Goal: Information Seeking & Learning: Compare options

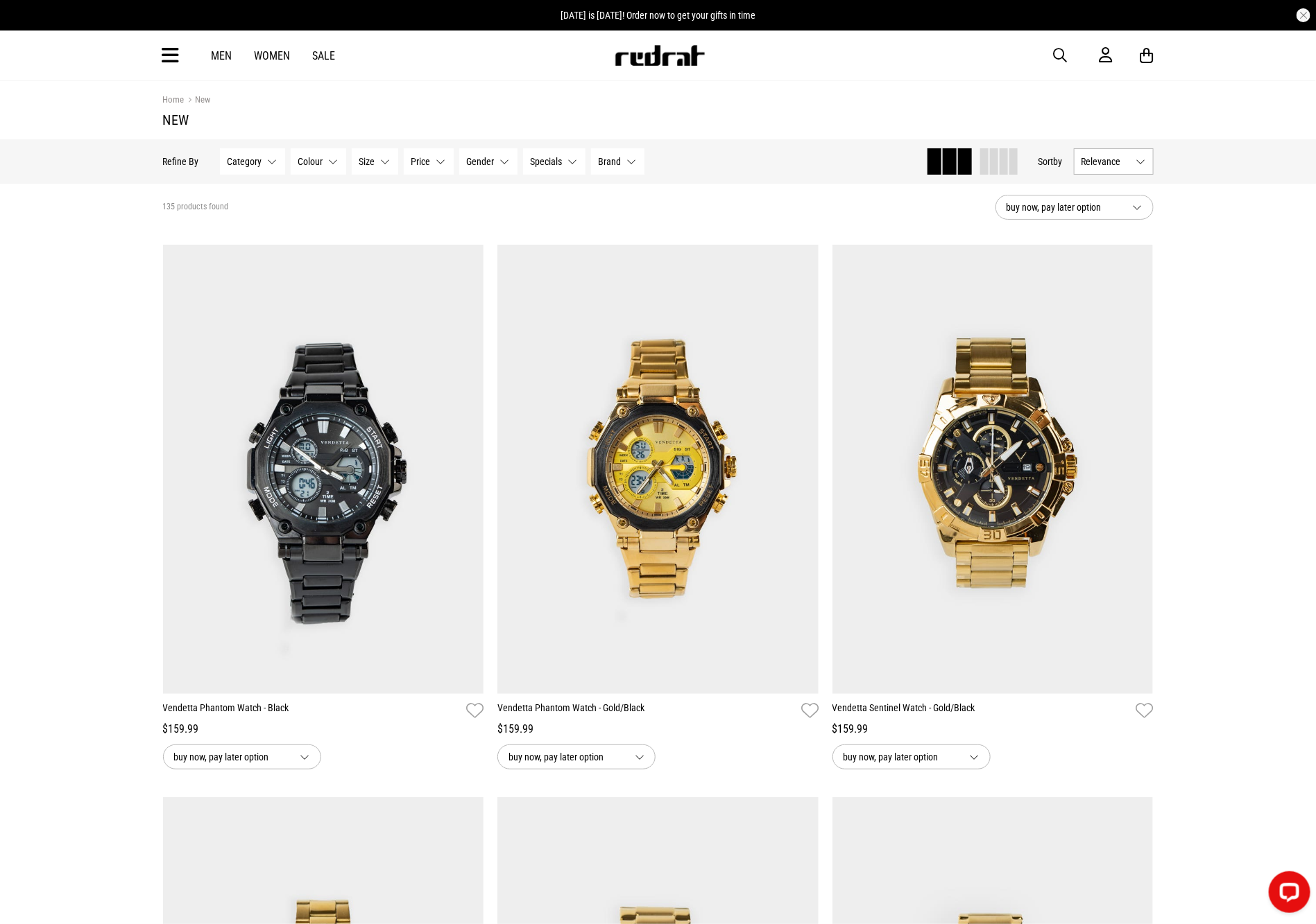
click at [1061, 56] on span "button" at bounding box center [1060, 56] width 14 height 17
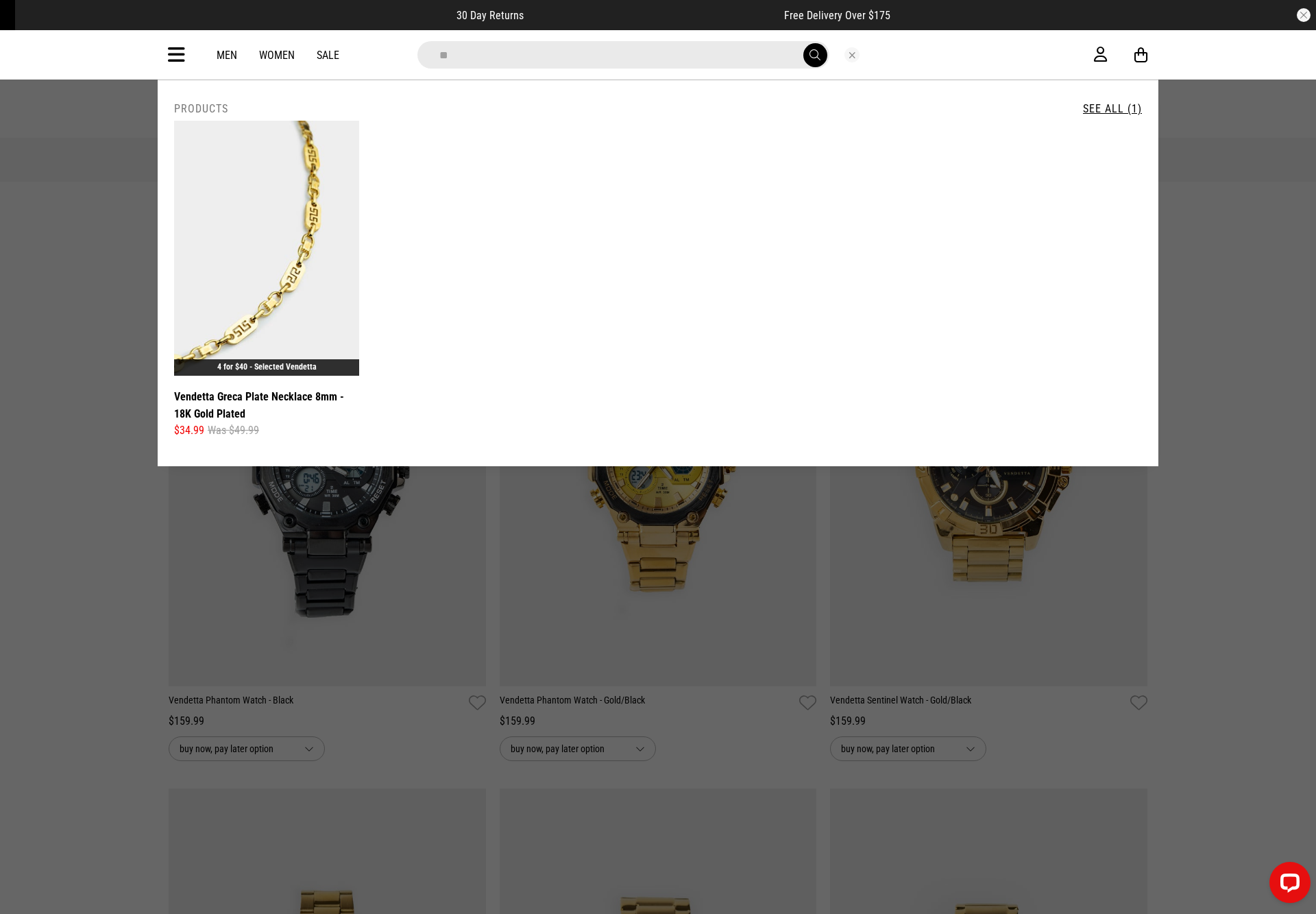
type input "*"
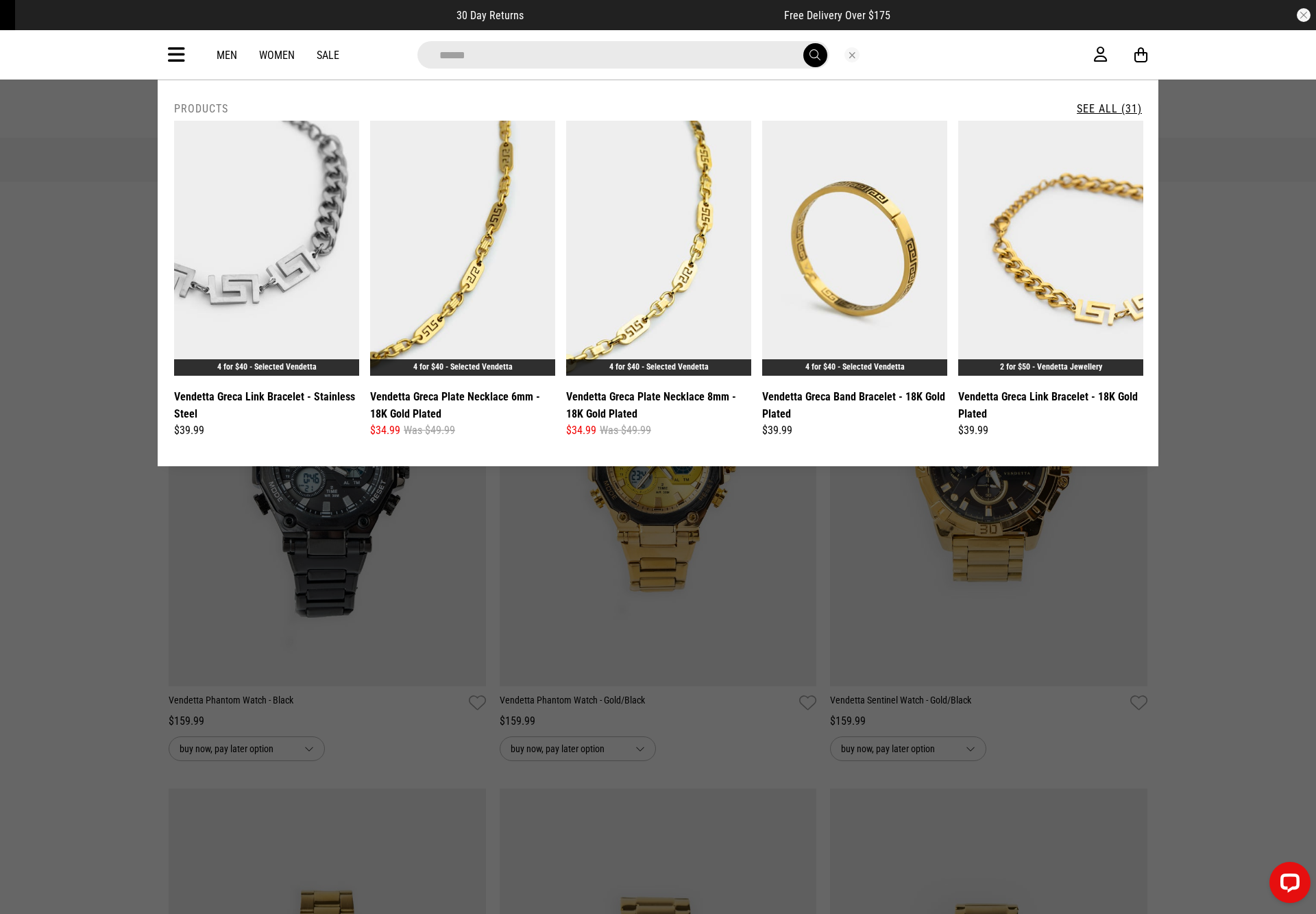
type input "*****"
click at [1099, 104] on link "See All (31)" at bounding box center [1109, 108] width 65 height 13
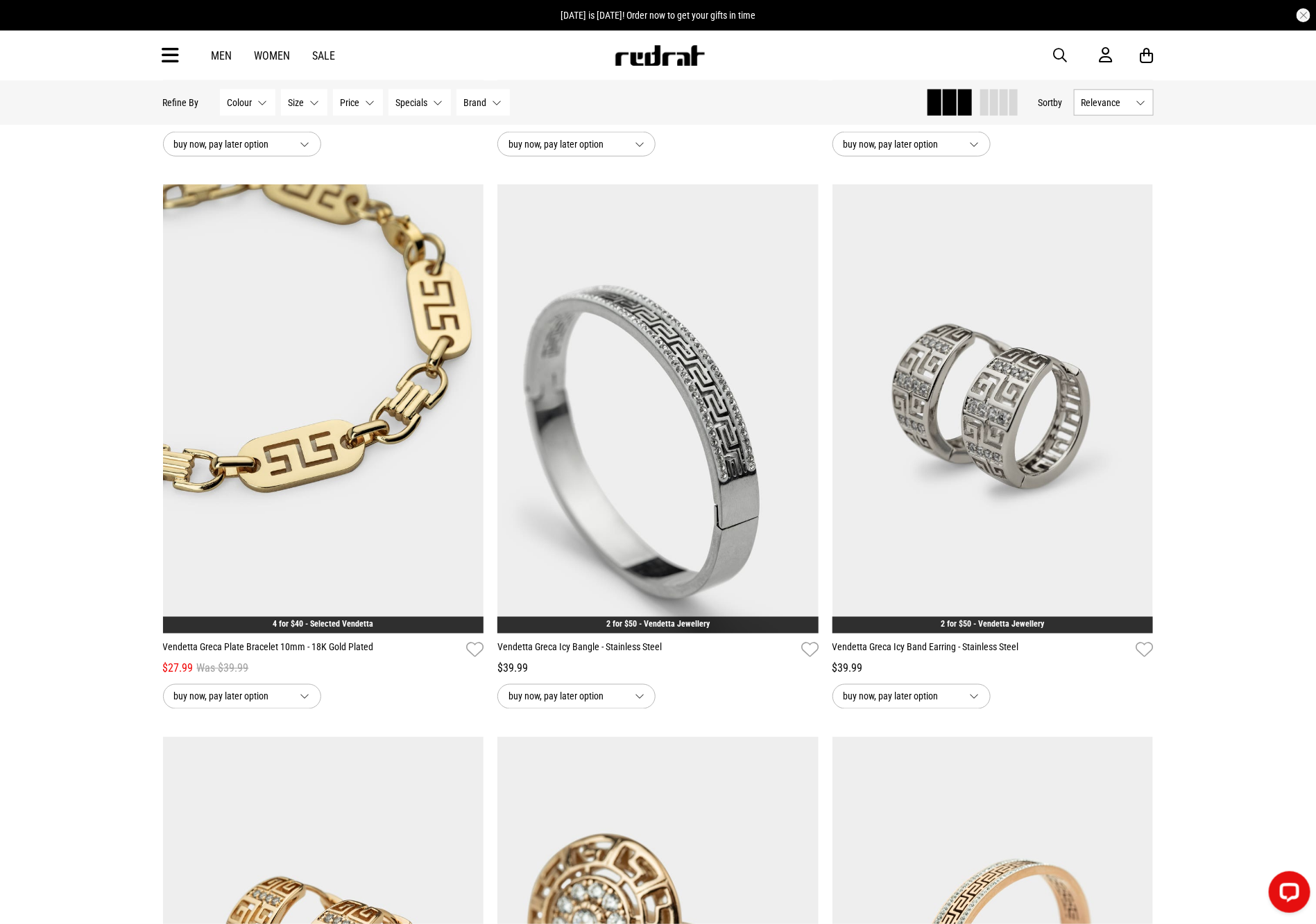
scroll to position [3332, 0]
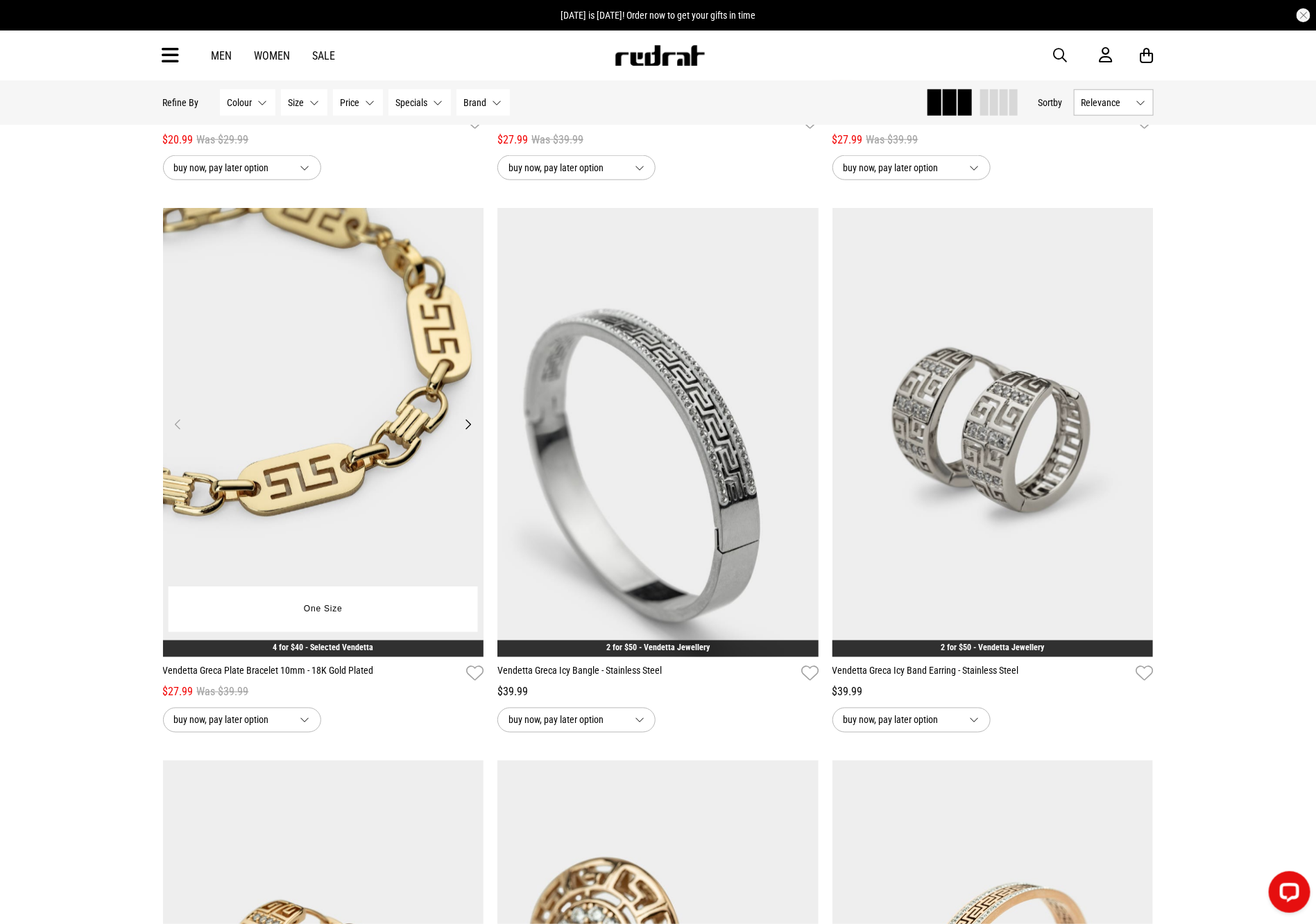
click at [373, 399] on img at bounding box center [324, 432] width 321 height 449
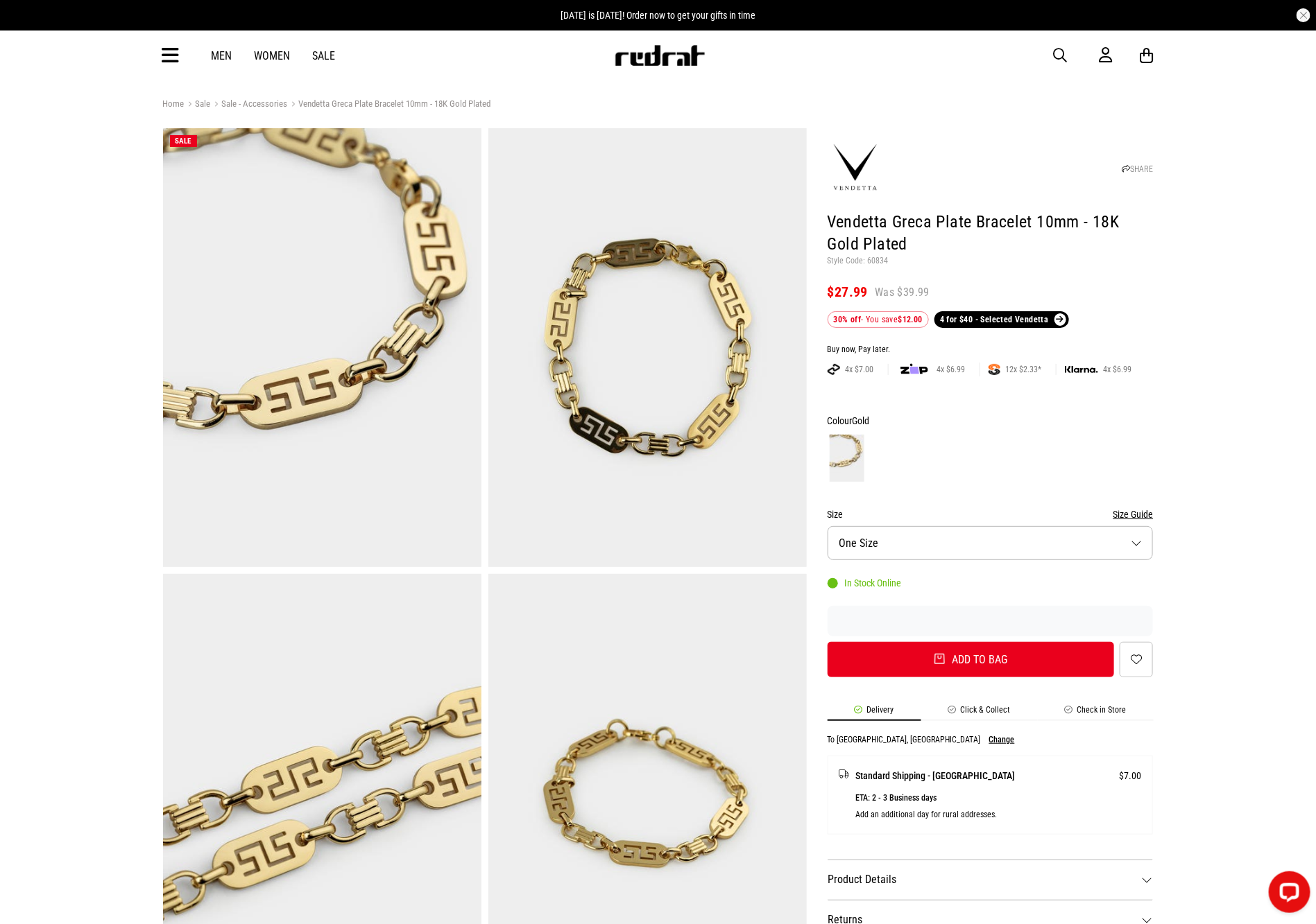
click at [1063, 53] on span "button" at bounding box center [1060, 56] width 14 height 17
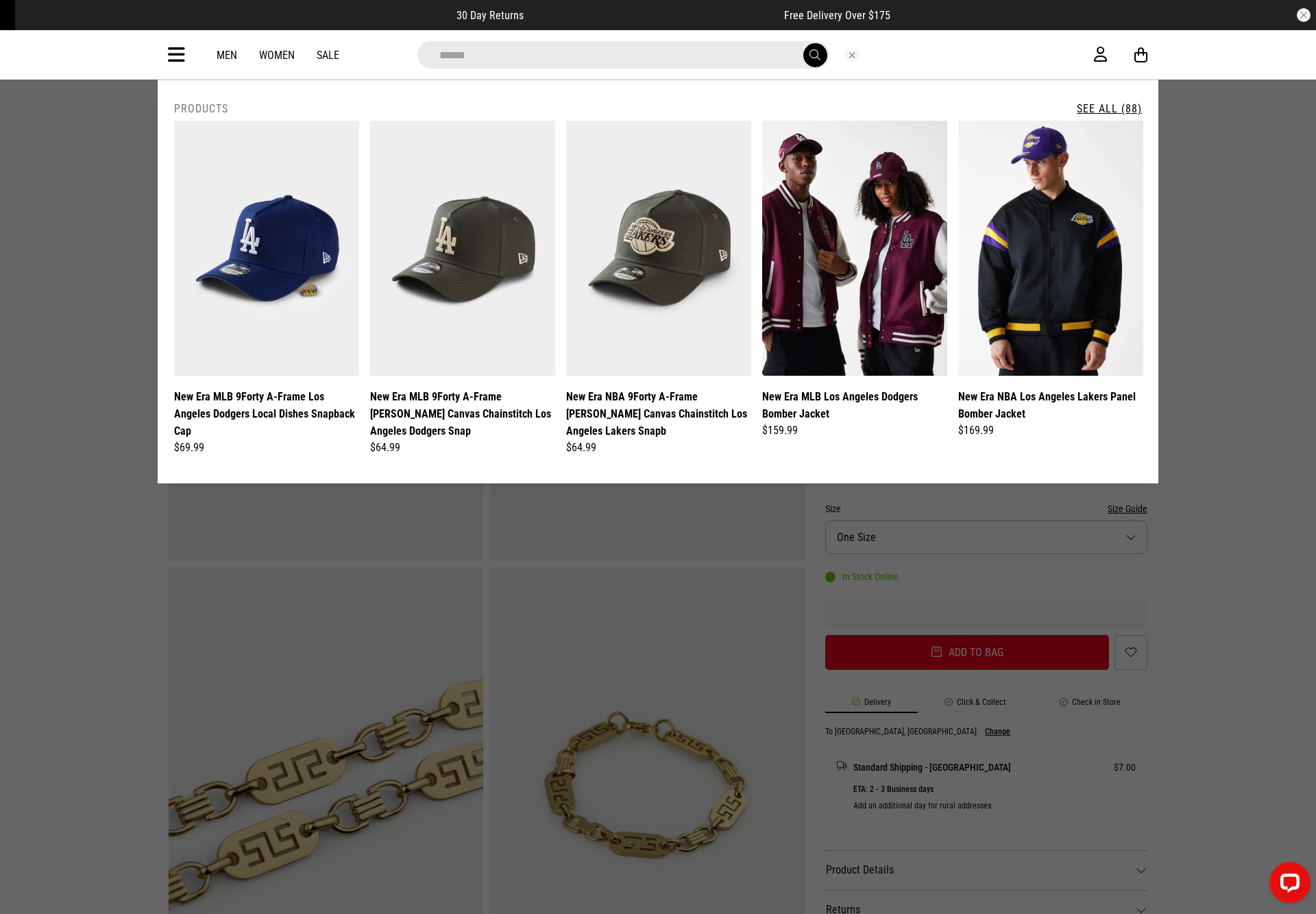
type input "*****"
click at [803, 43] on button "submit" at bounding box center [815, 55] width 24 height 24
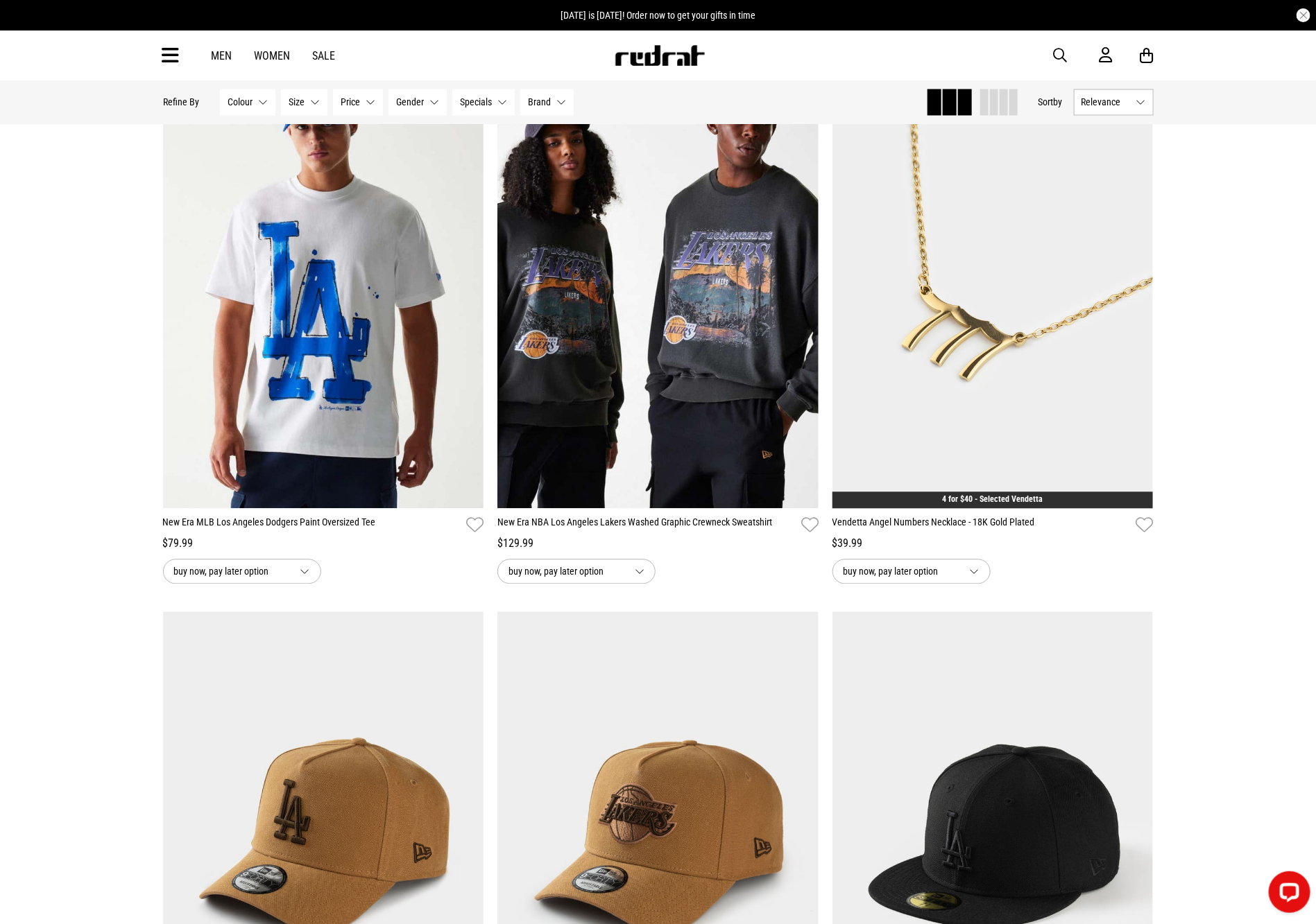
scroll to position [1209, 0]
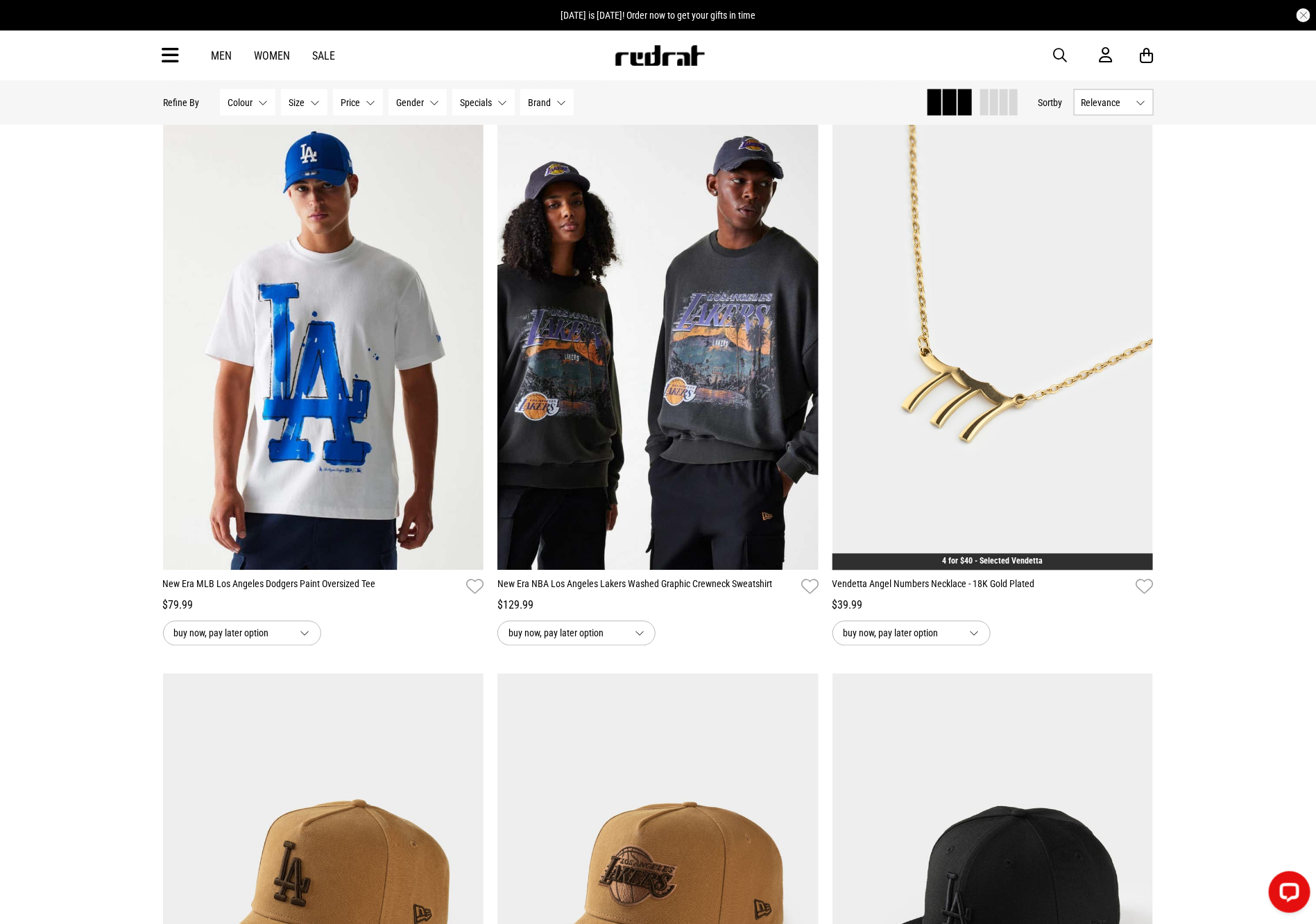
drag, startPoint x: 1326, startPoint y: 53, endPoint x: 1369, endPoint y: 260, distance: 211.4
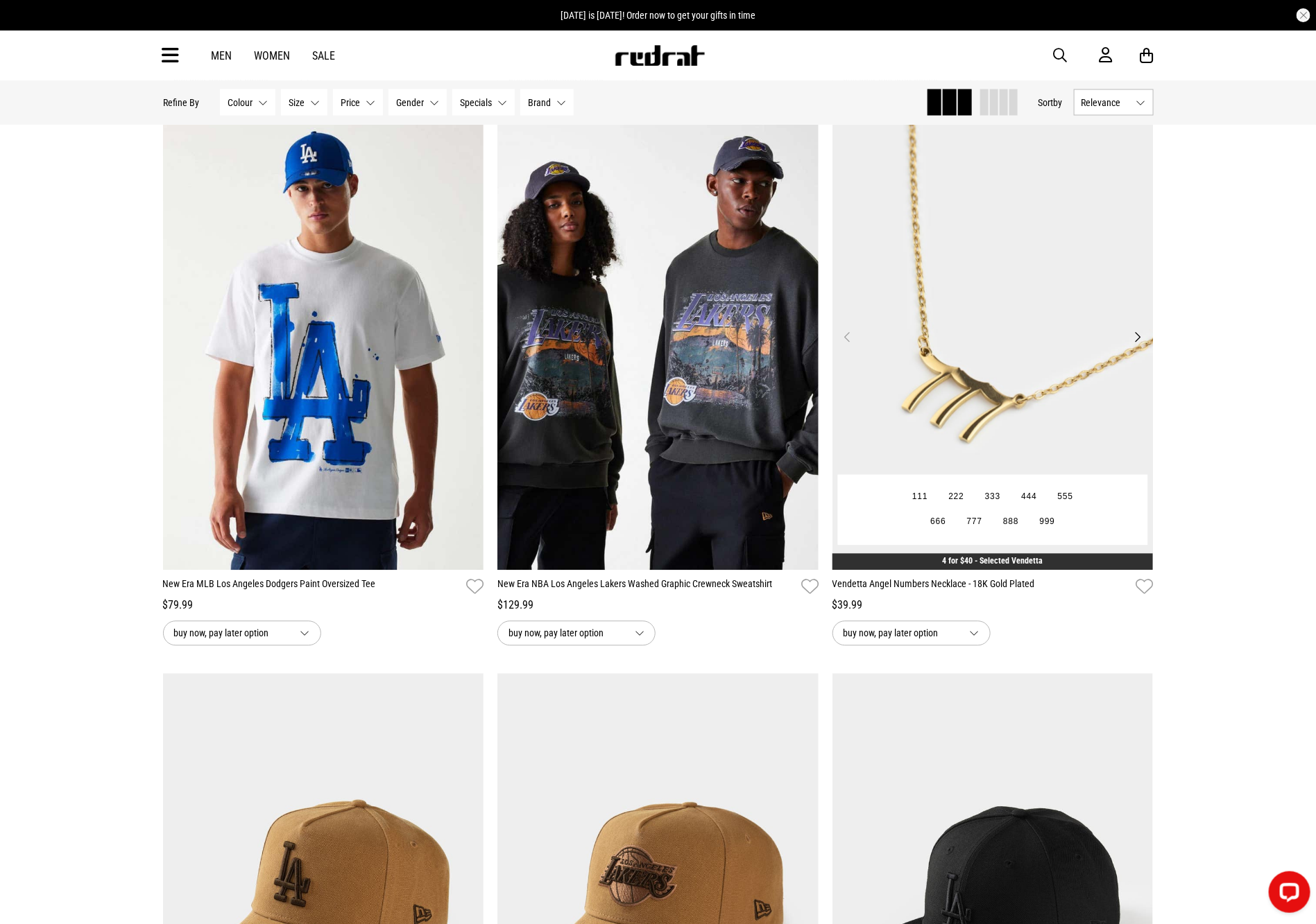
click at [976, 310] on img at bounding box center [992, 346] width 321 height 449
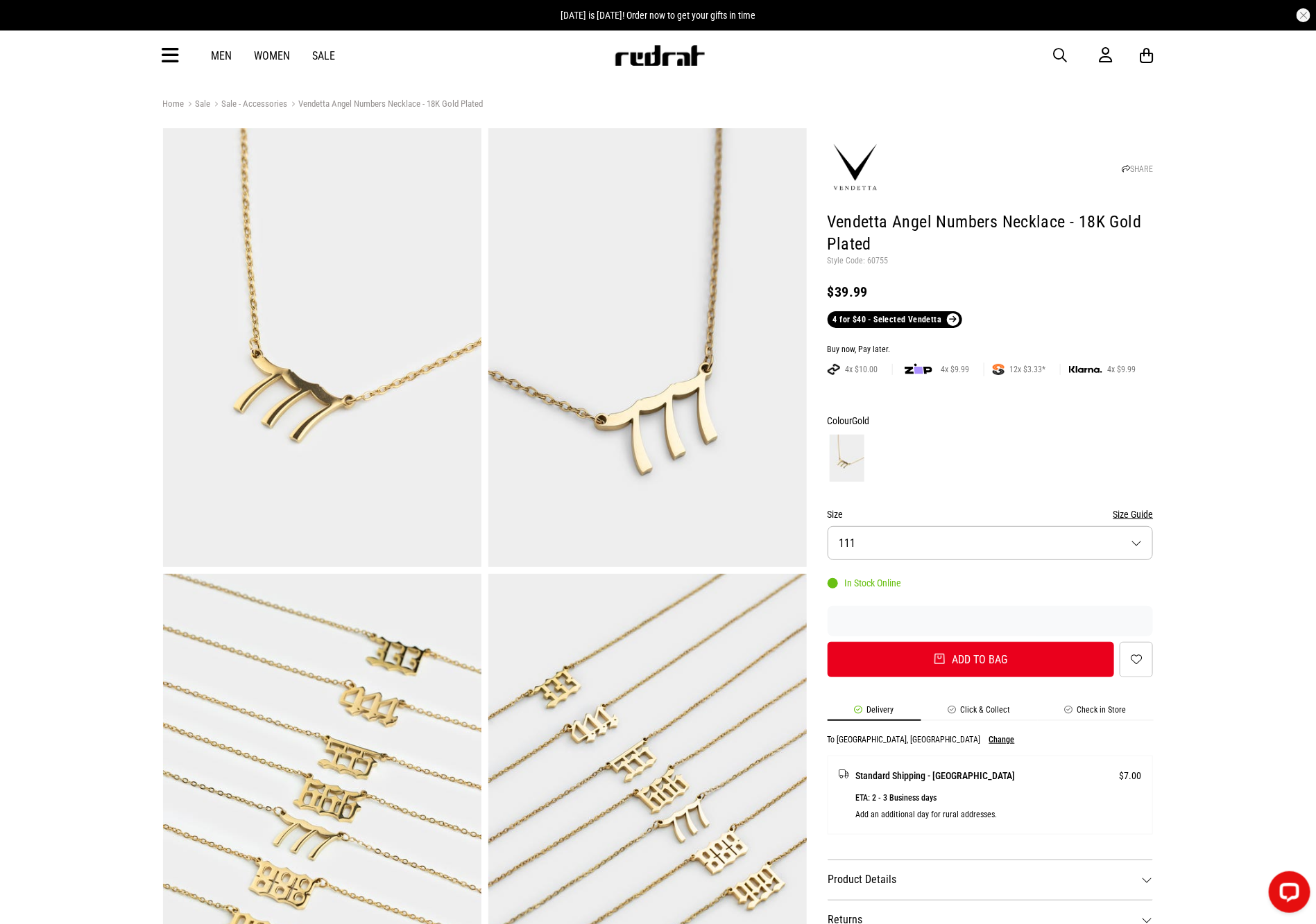
click at [1061, 48] on span "button" at bounding box center [1060, 56] width 14 height 17
type input "*"
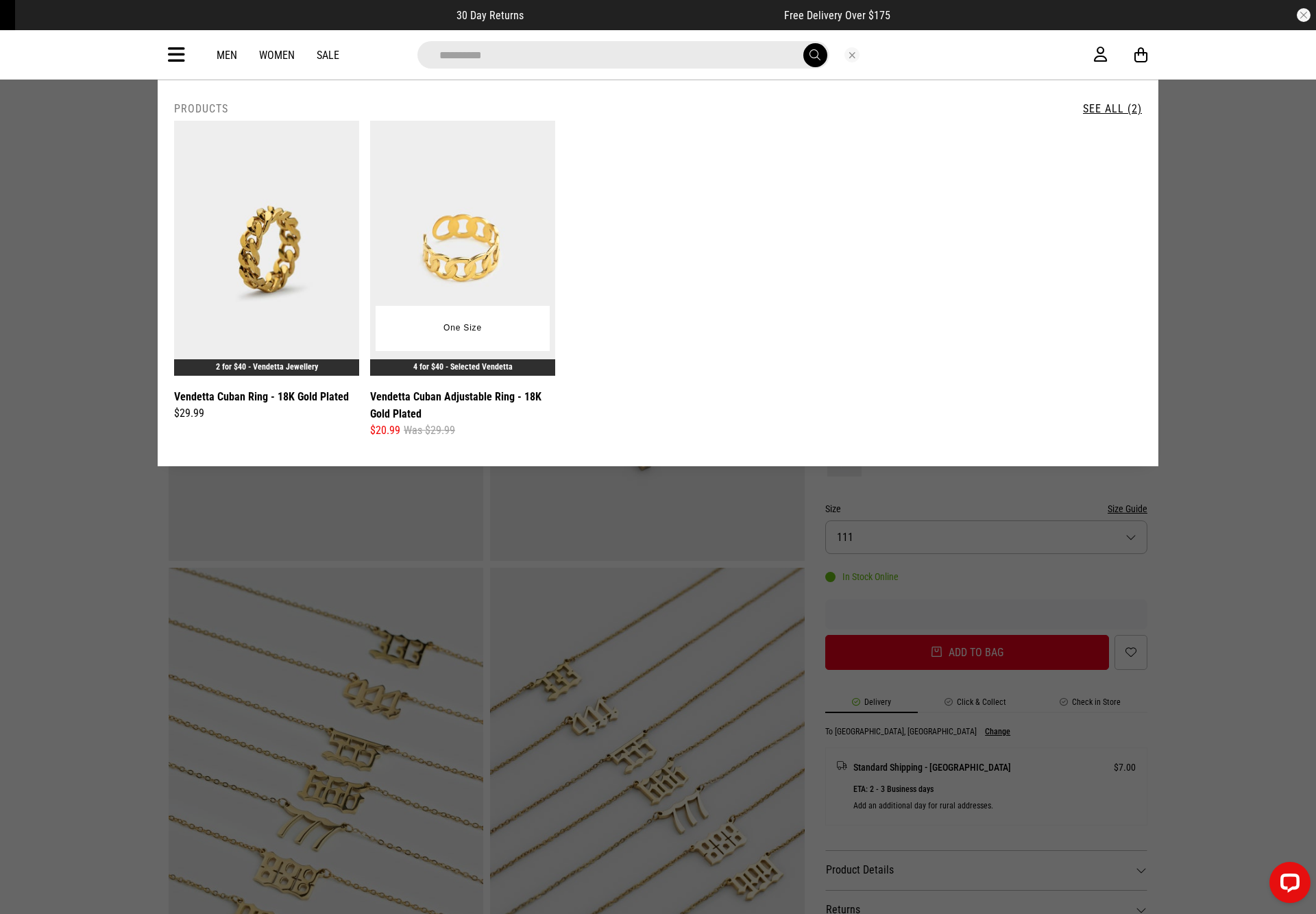
type input "**********"
click at [477, 209] on img at bounding box center [463, 249] width 185 height 255
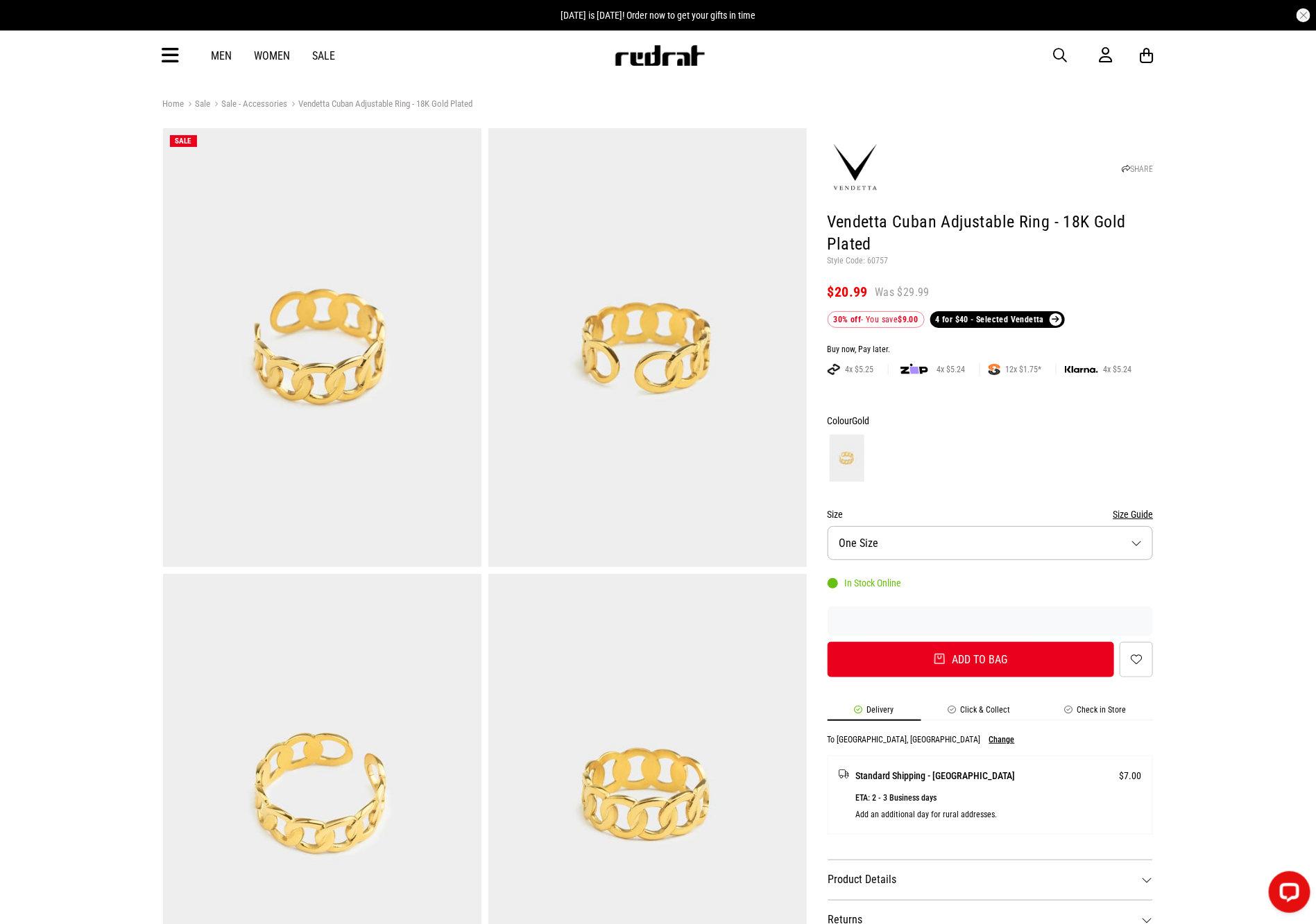
click at [1057, 54] on span "button" at bounding box center [1060, 56] width 14 height 17
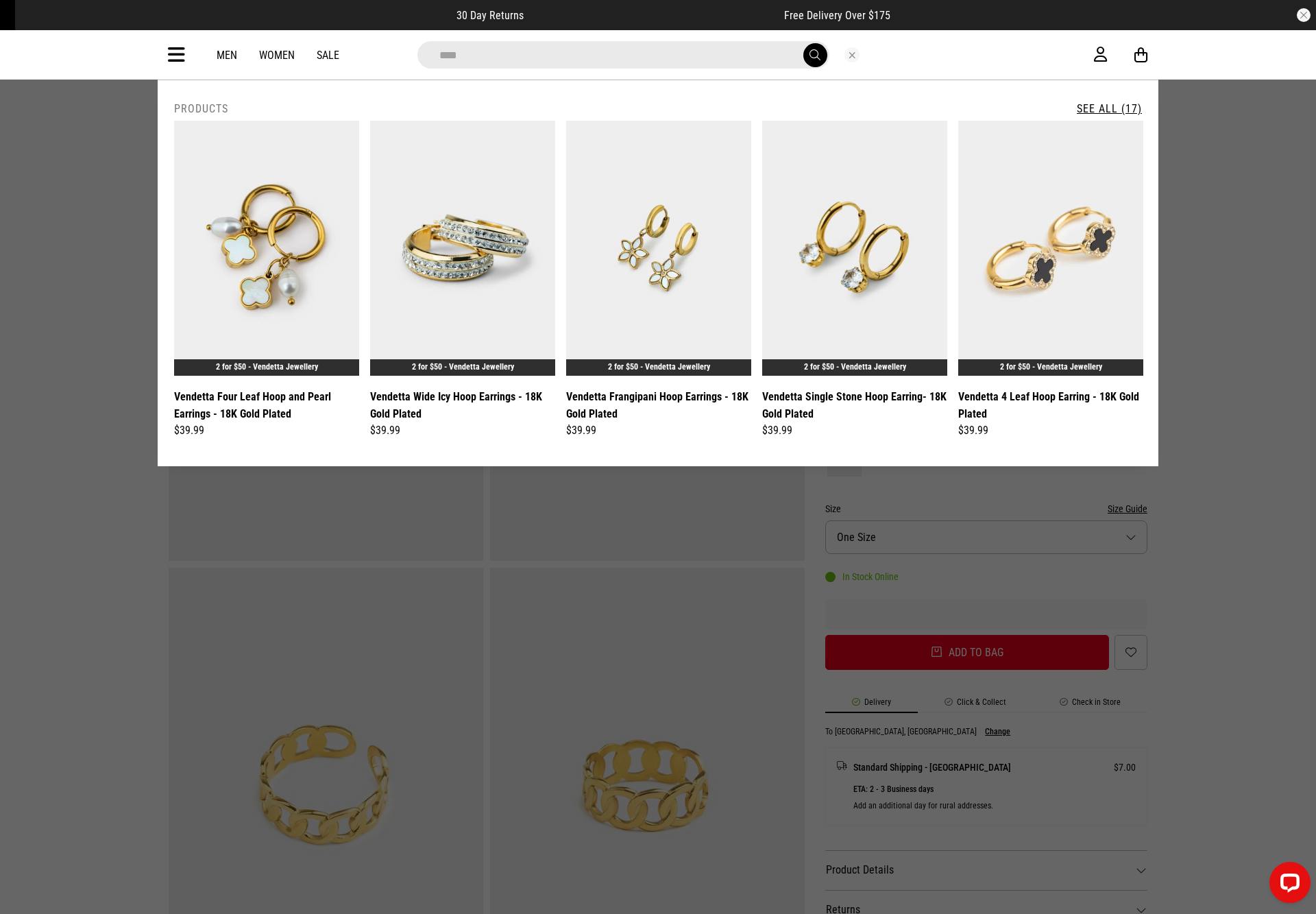
type input "****"
click at [1096, 108] on link "See All (17)" at bounding box center [1109, 108] width 65 height 13
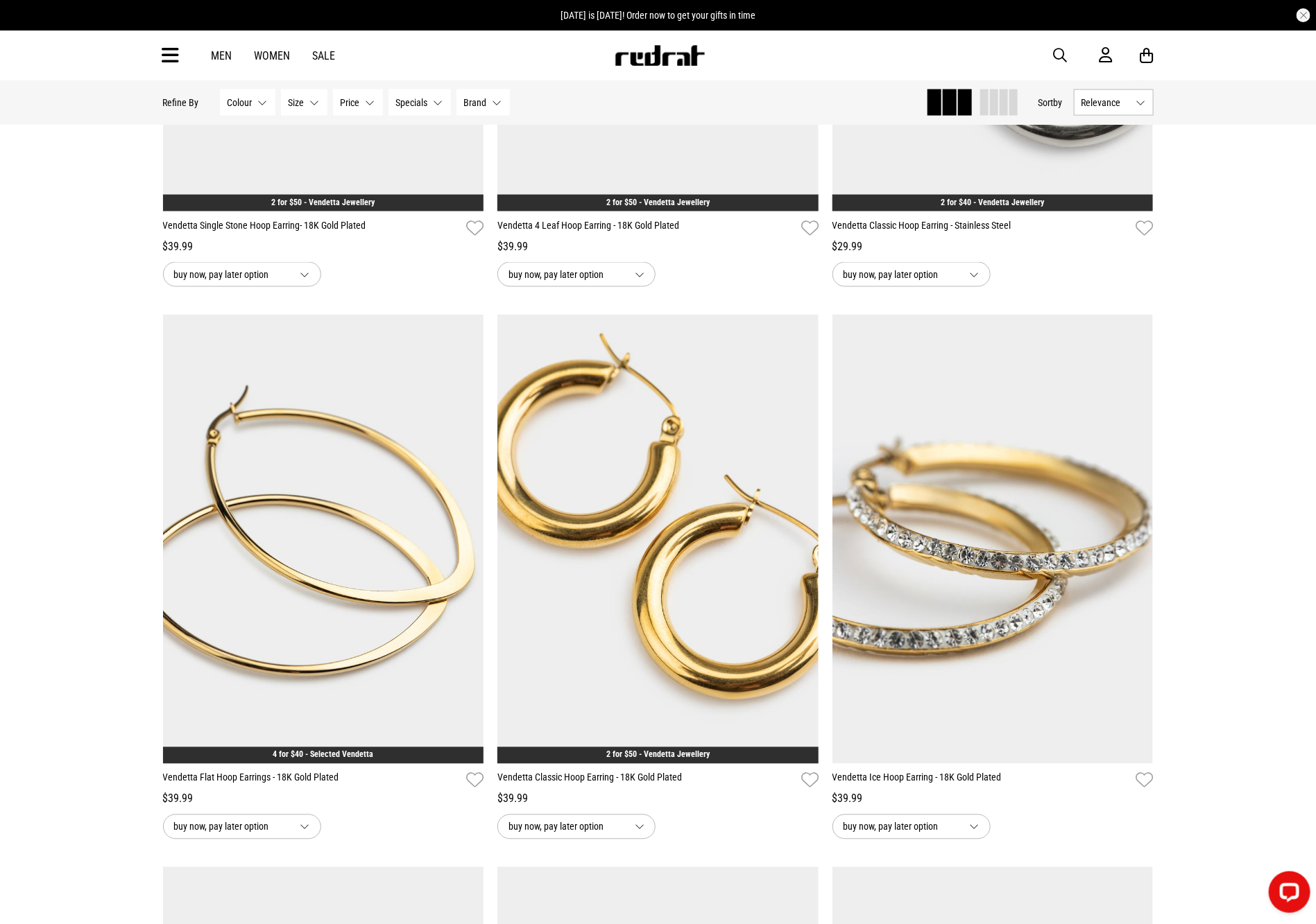
drag, startPoint x: 1325, startPoint y: 84, endPoint x: 1350, endPoint y: 308, distance: 225.4
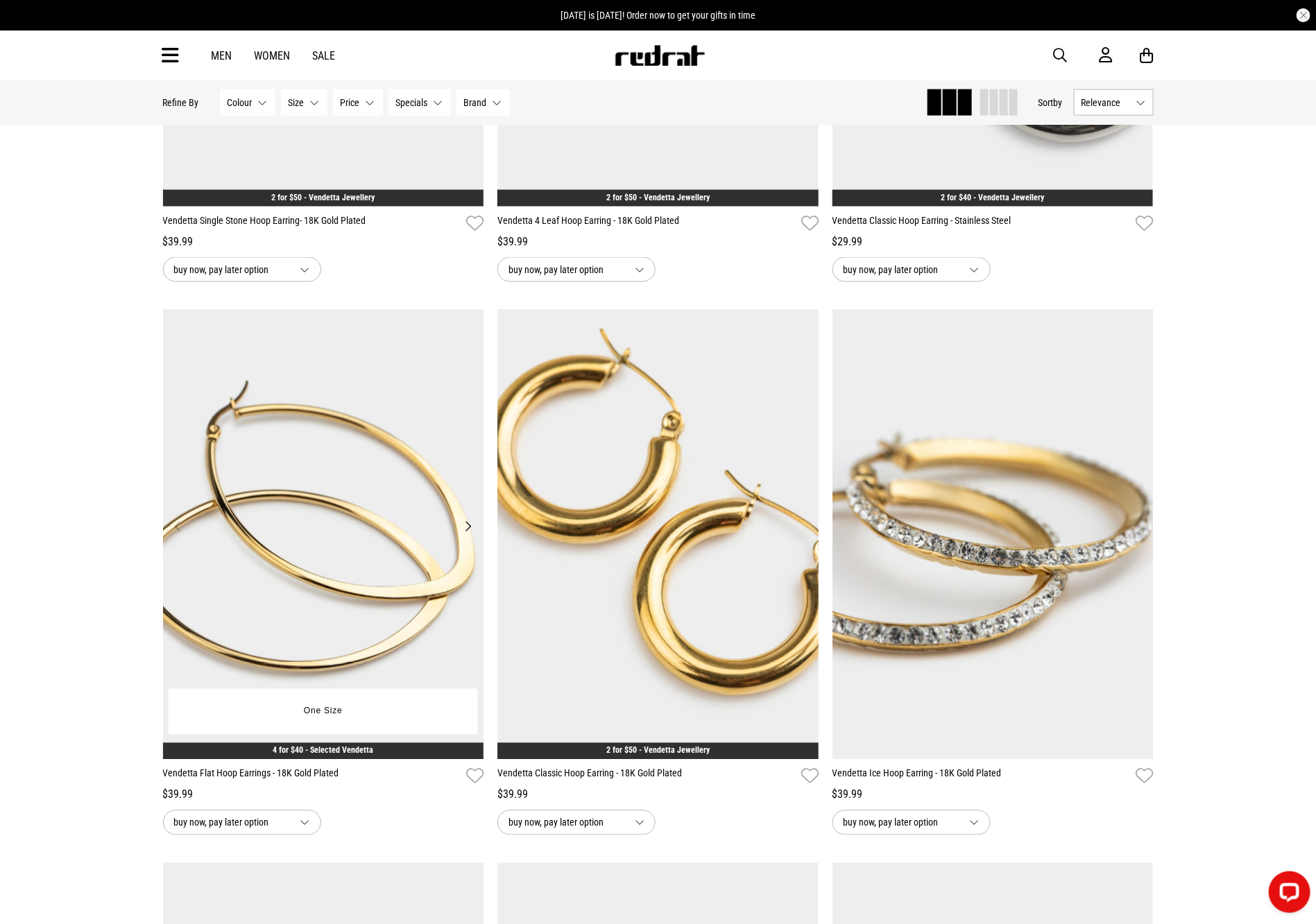
click at [333, 600] on img at bounding box center [324, 534] width 321 height 449
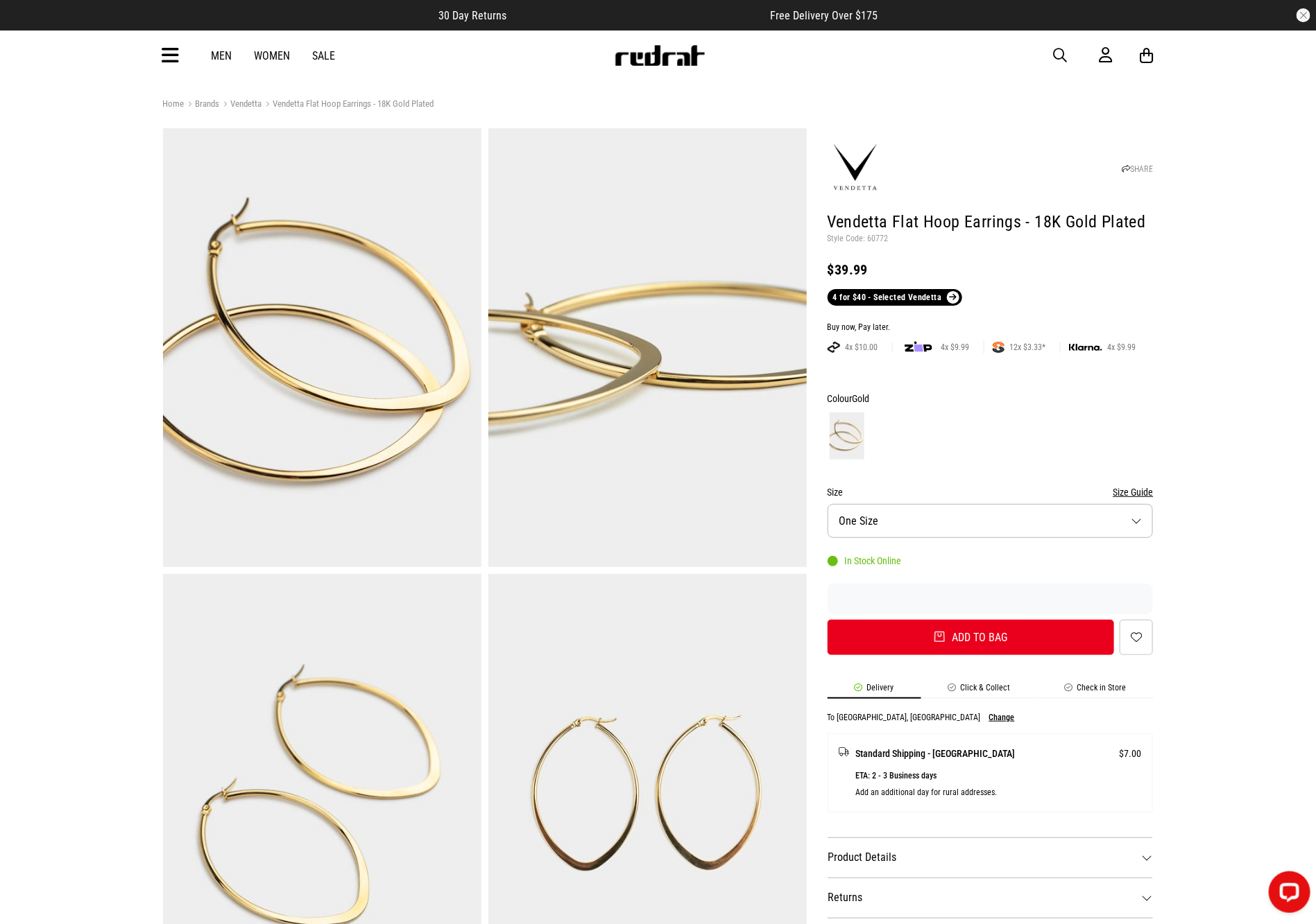
click at [1060, 54] on span "button" at bounding box center [1060, 56] width 14 height 17
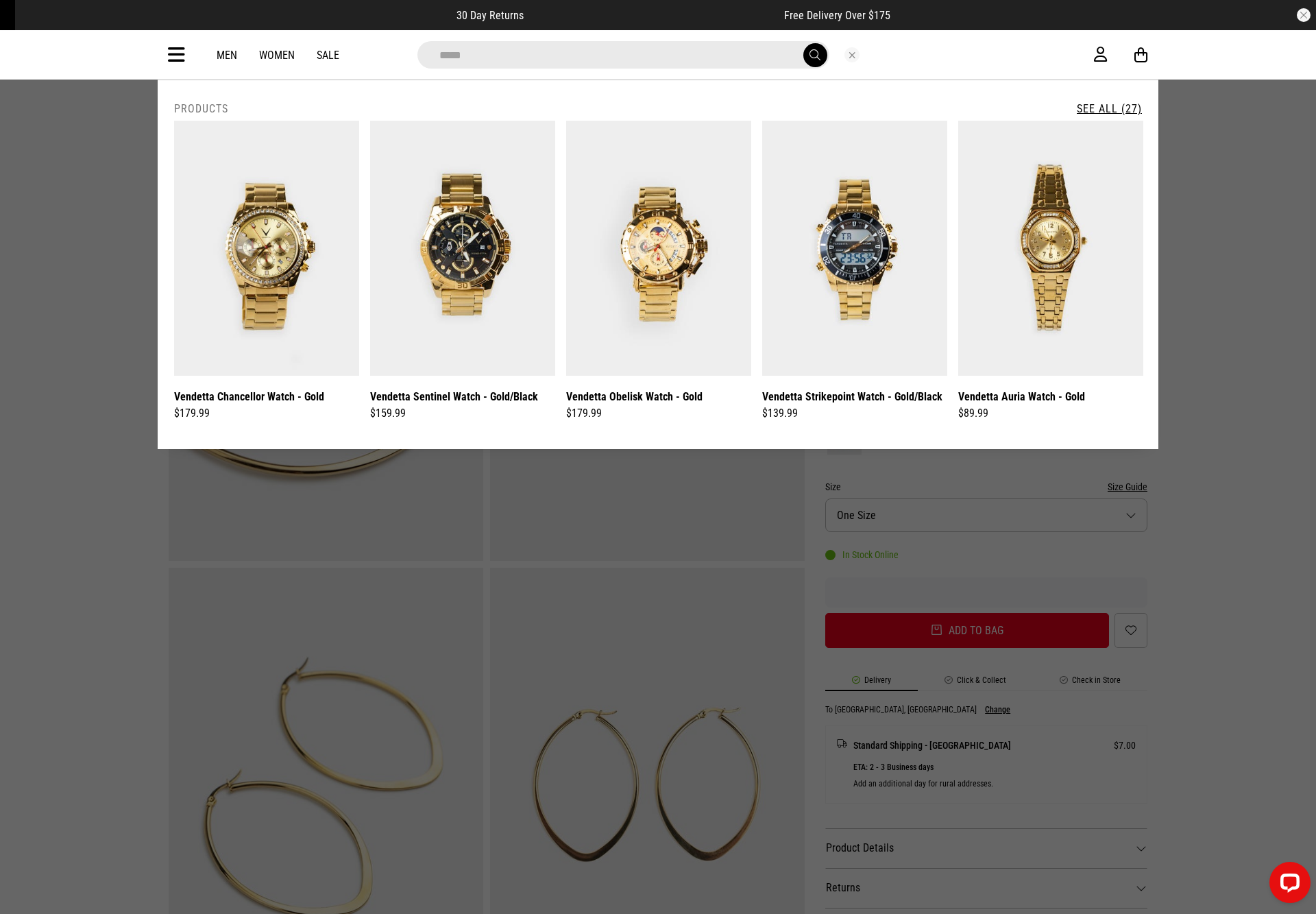
click at [759, 58] on input "*****" at bounding box center [623, 55] width 412 height 27
type input "*"
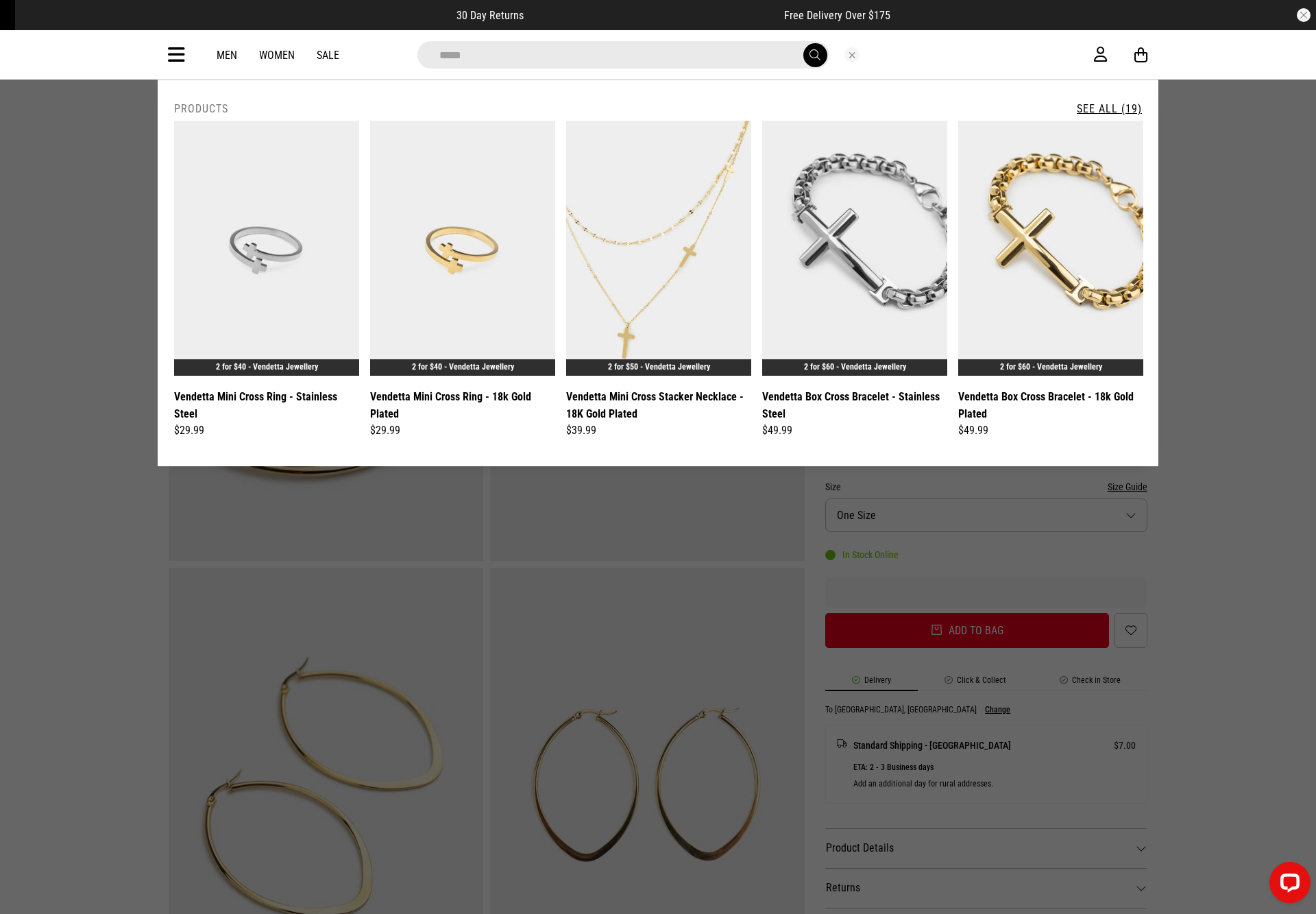
type input "*****"
click at [1107, 104] on link "See All (19)" at bounding box center [1109, 108] width 65 height 13
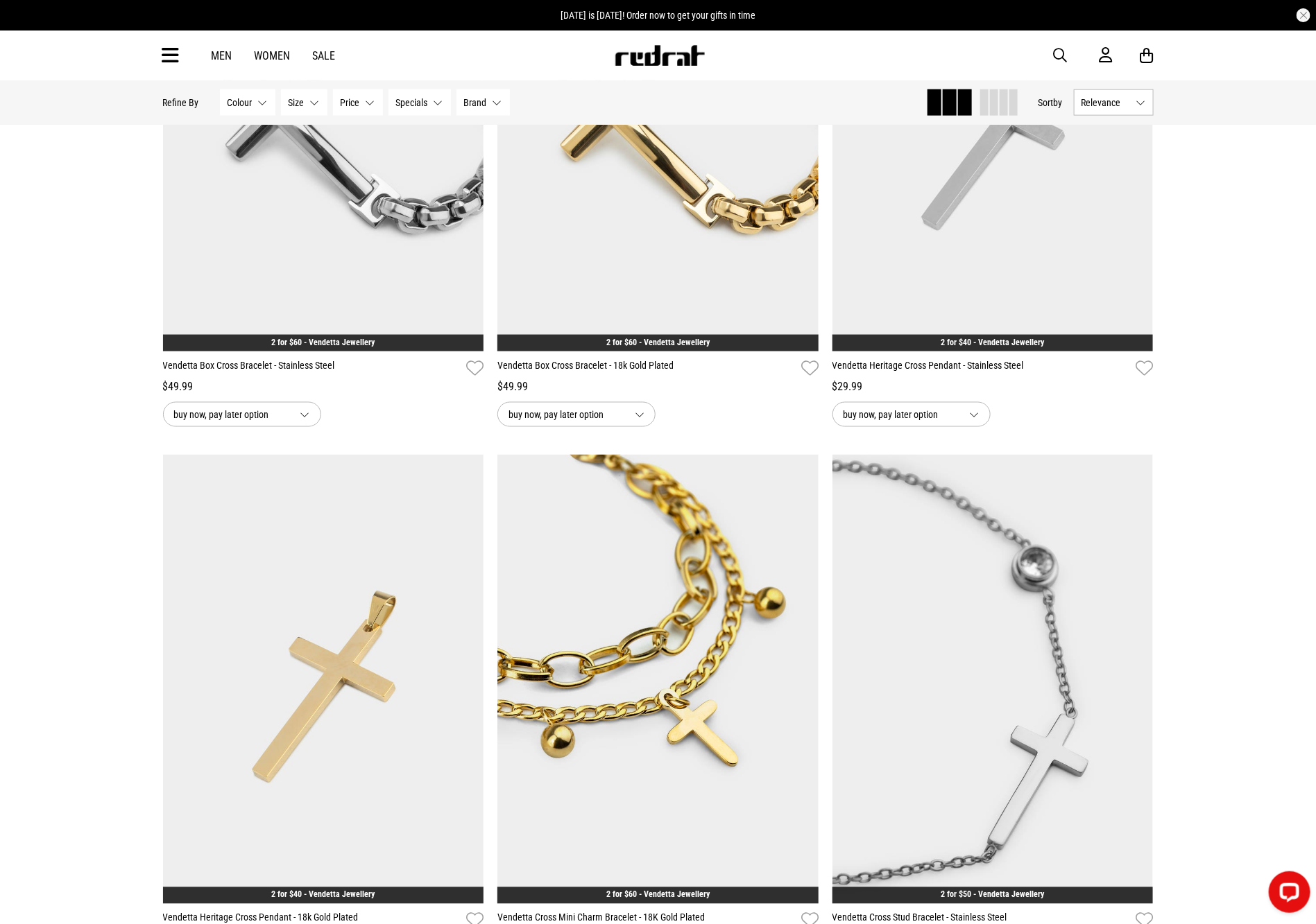
scroll to position [913, 0]
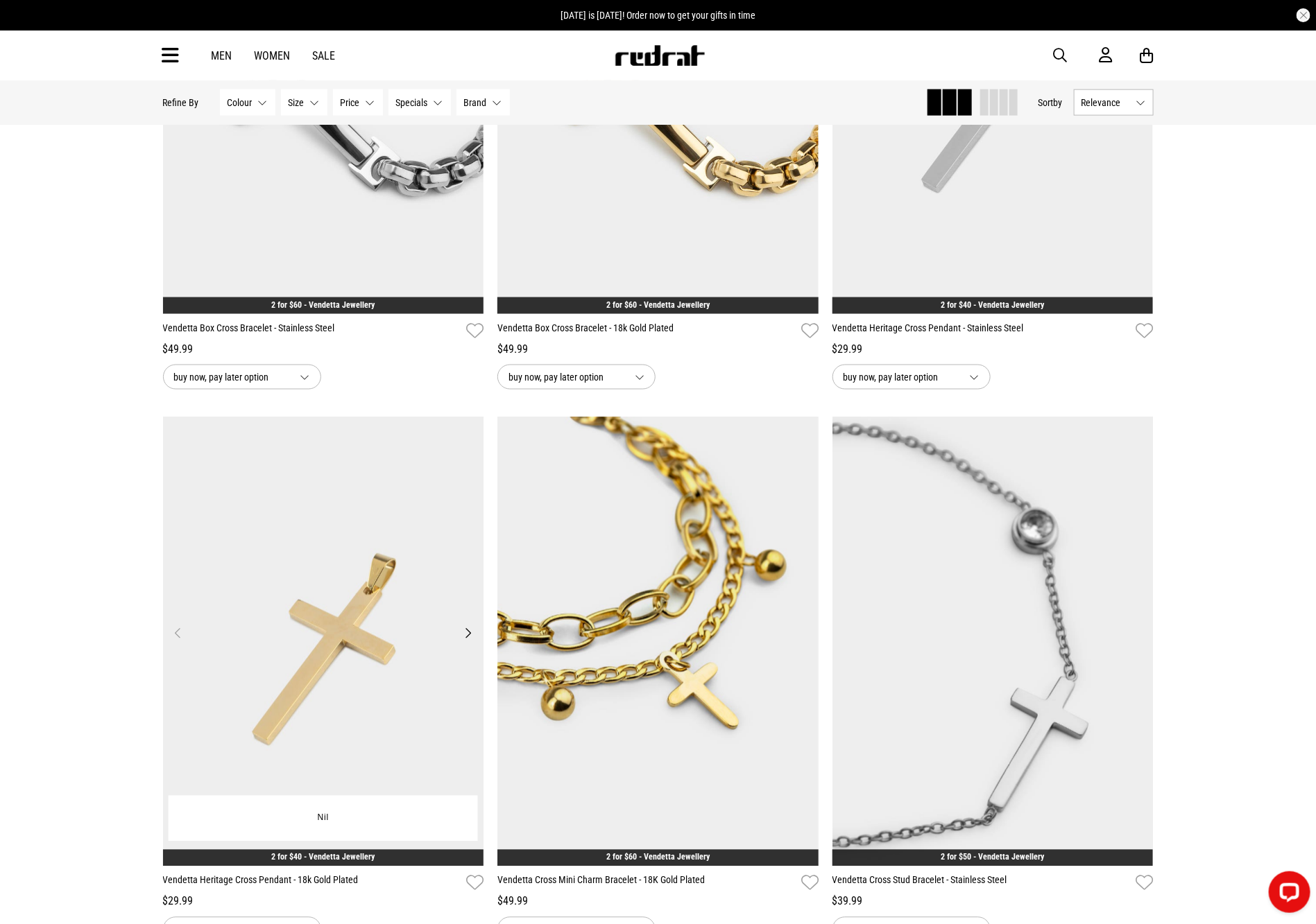
drag, startPoint x: 322, startPoint y: 610, endPoint x: 331, endPoint y: 604, distance: 10.8
click at [323, 610] on img at bounding box center [324, 641] width 321 height 449
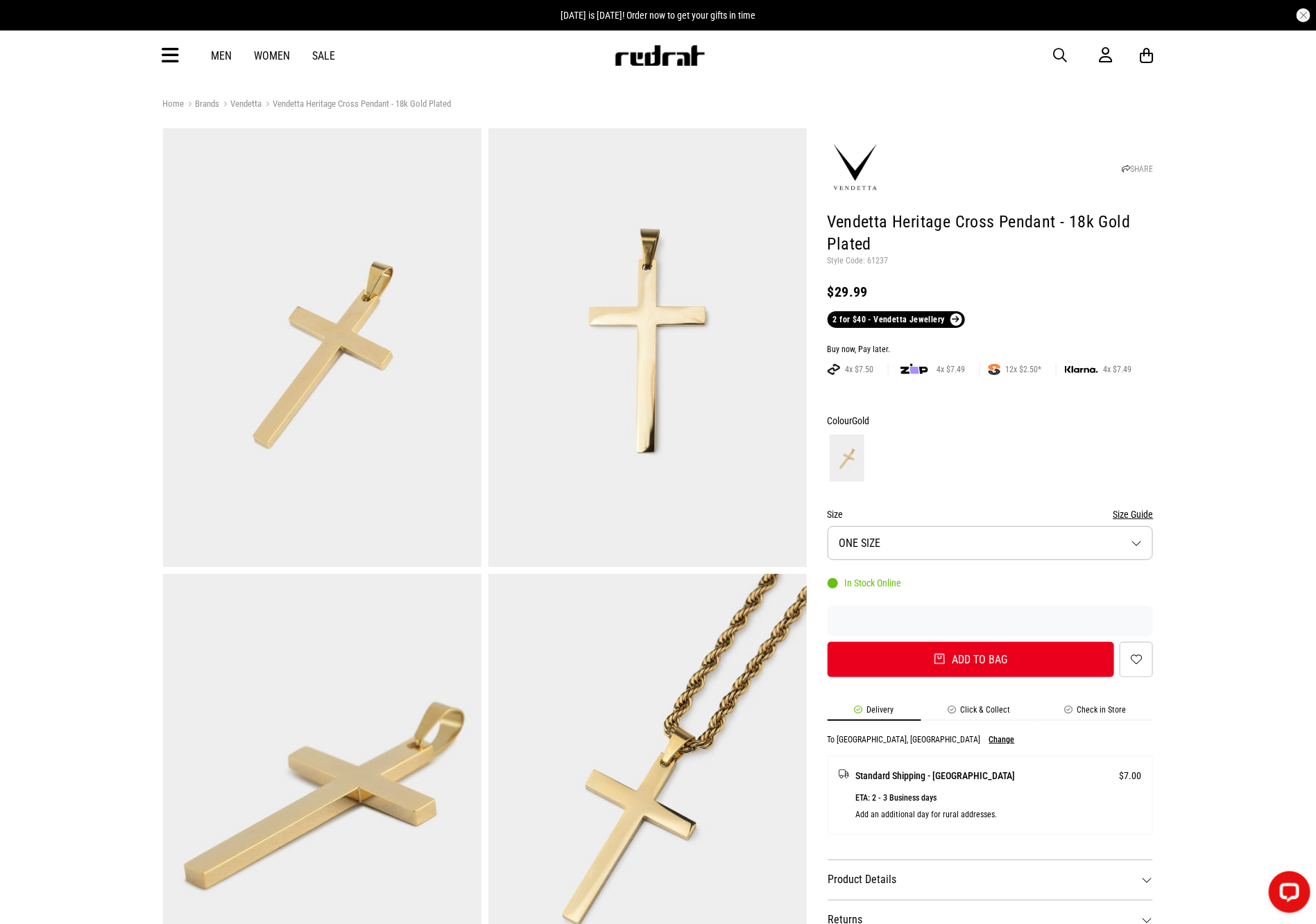
click at [1063, 56] on span "button" at bounding box center [1060, 56] width 14 height 17
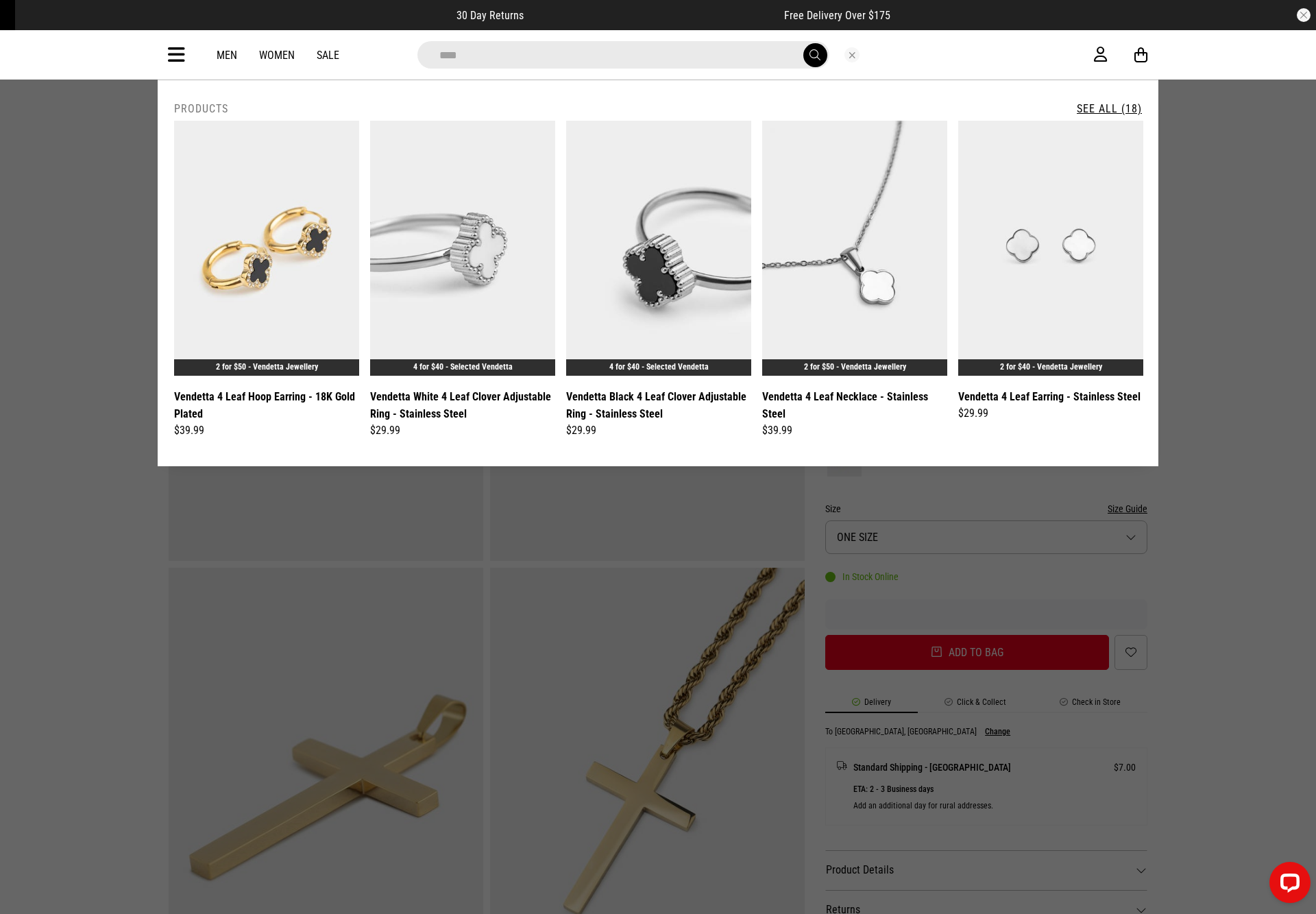
type input "****"
click at [1090, 105] on link "See All (18)" at bounding box center [1109, 108] width 65 height 13
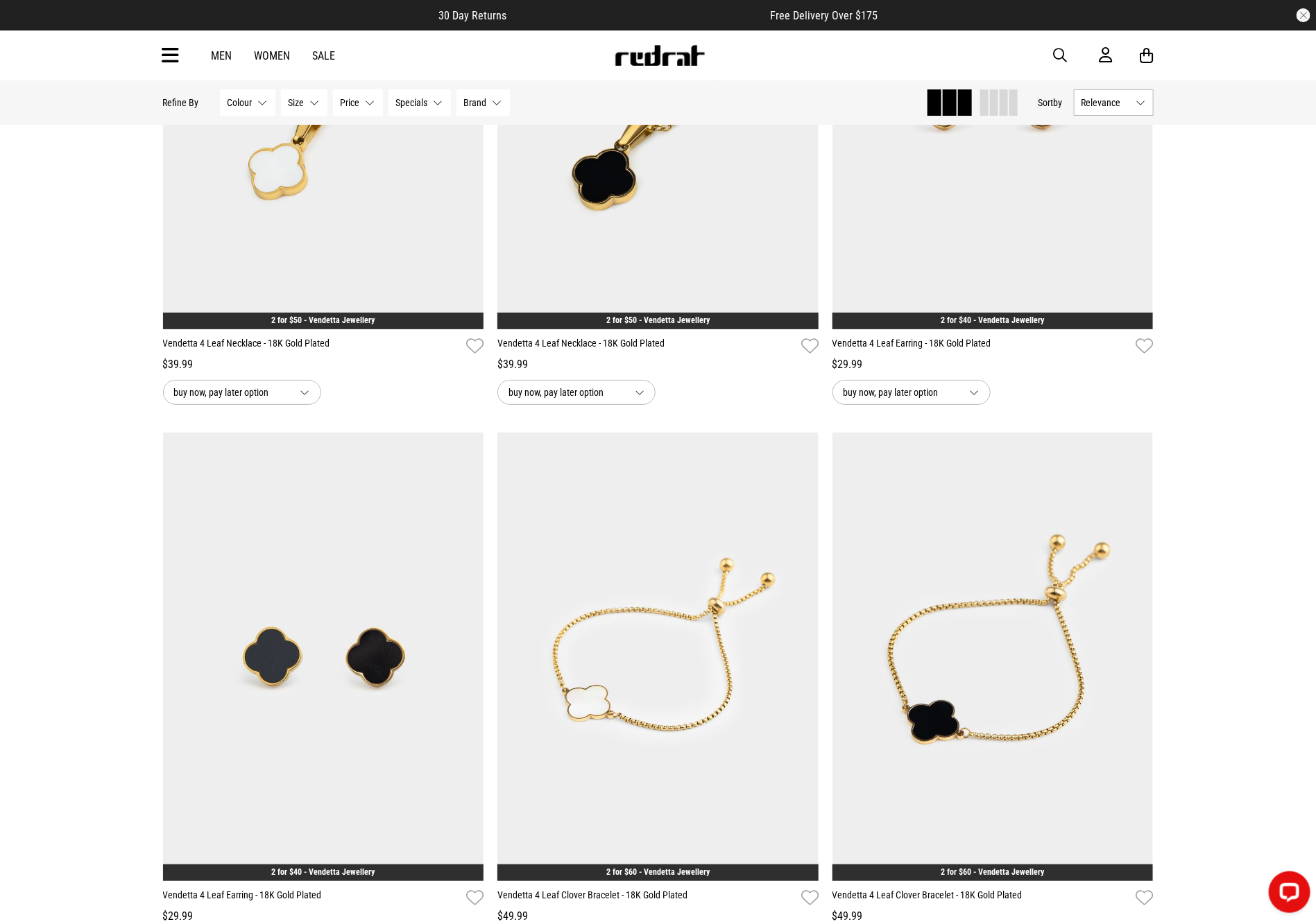
scroll to position [2560, 0]
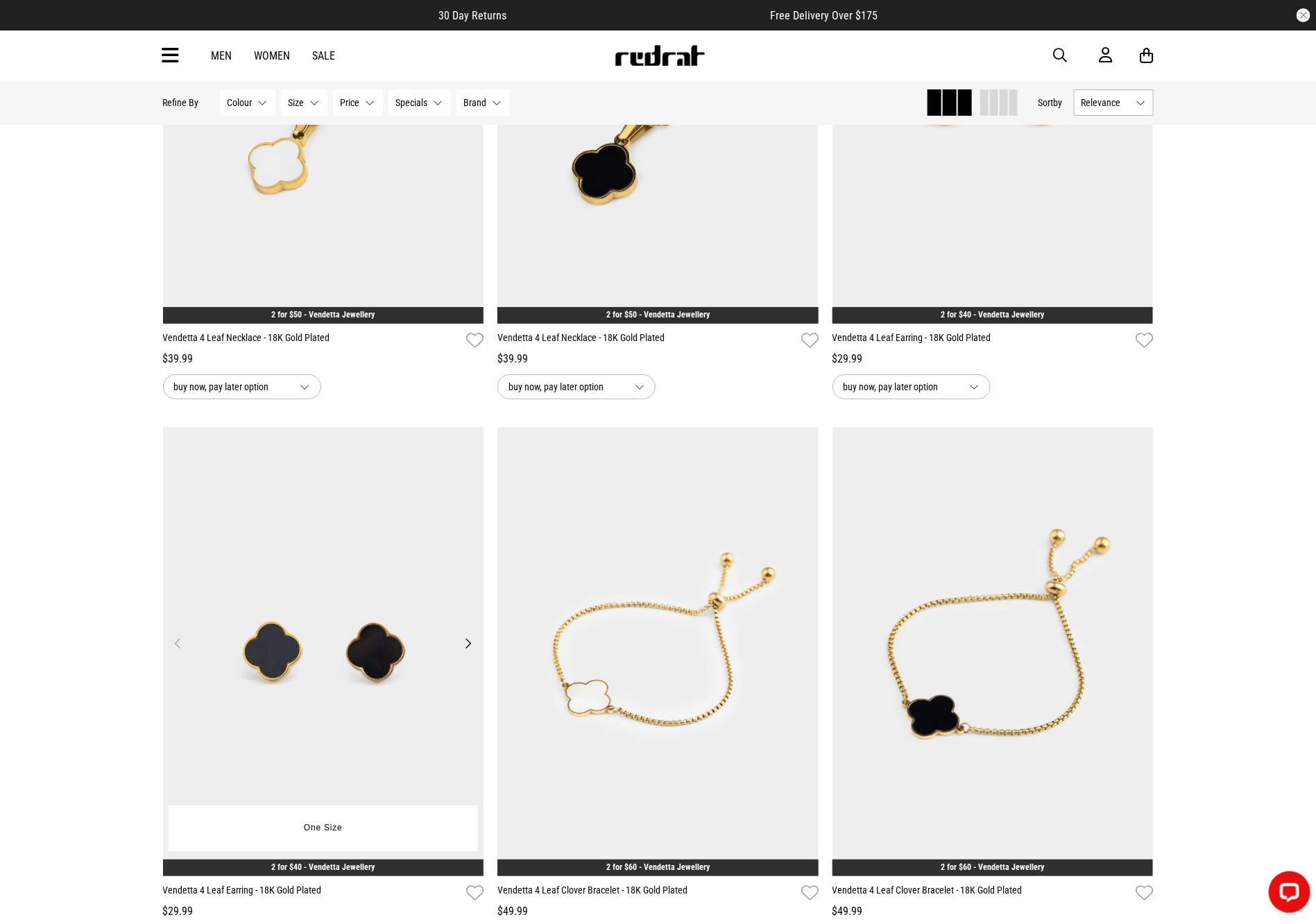
click at [342, 651] on img at bounding box center [324, 651] width 321 height 449
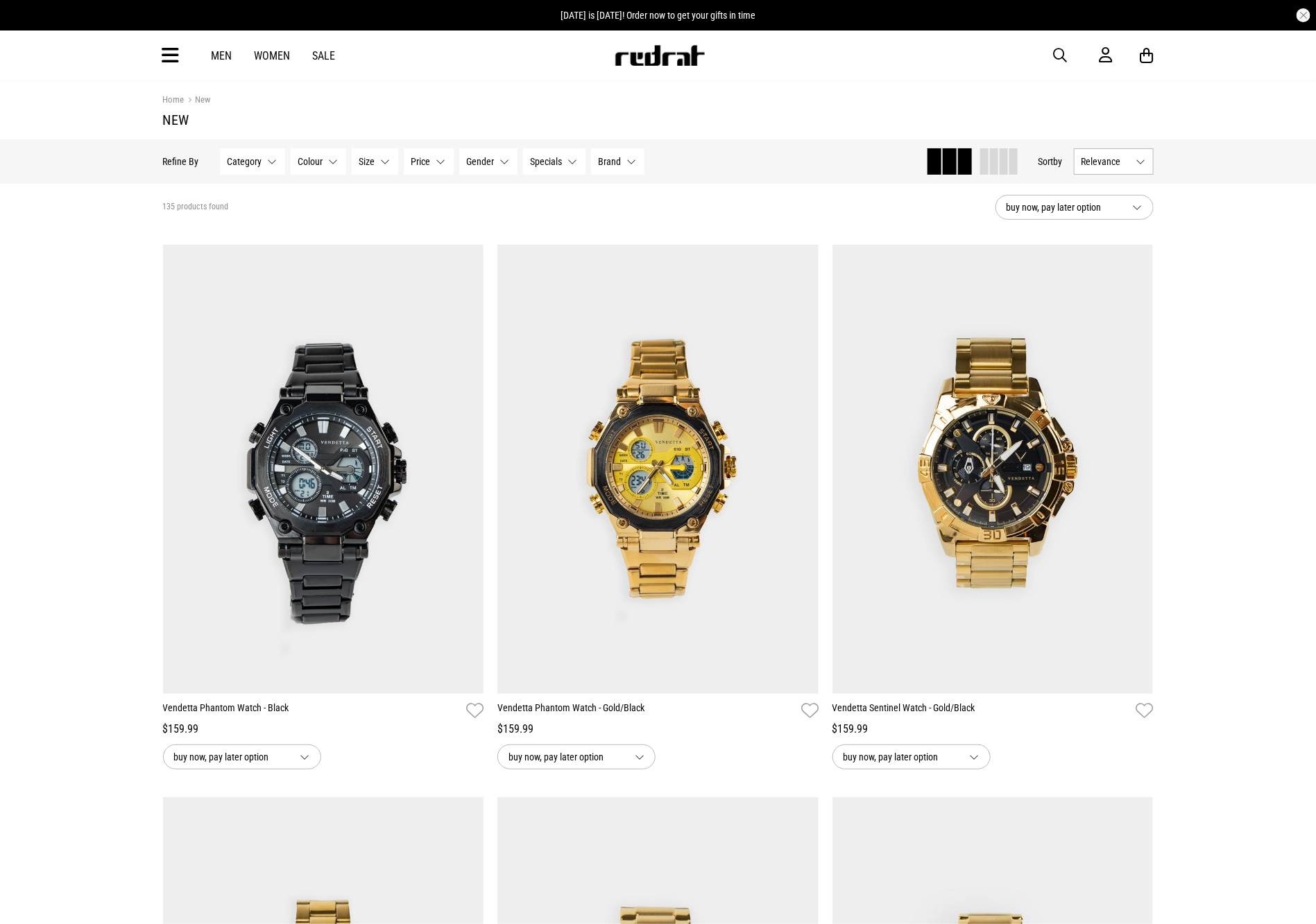
click at [1053, 62] on button "button" at bounding box center [1067, 56] width 28 height 17
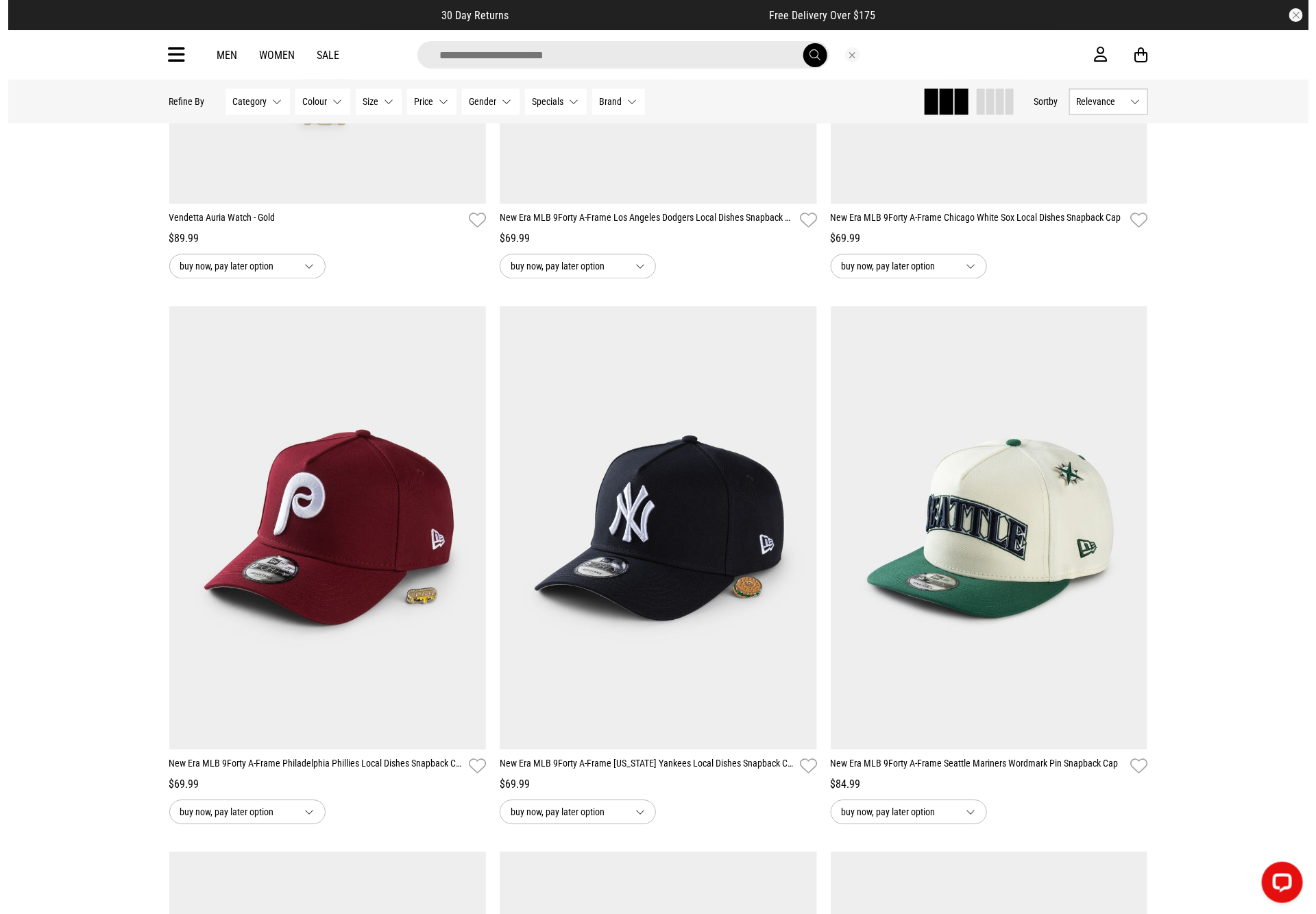
scroll to position [1570, 0]
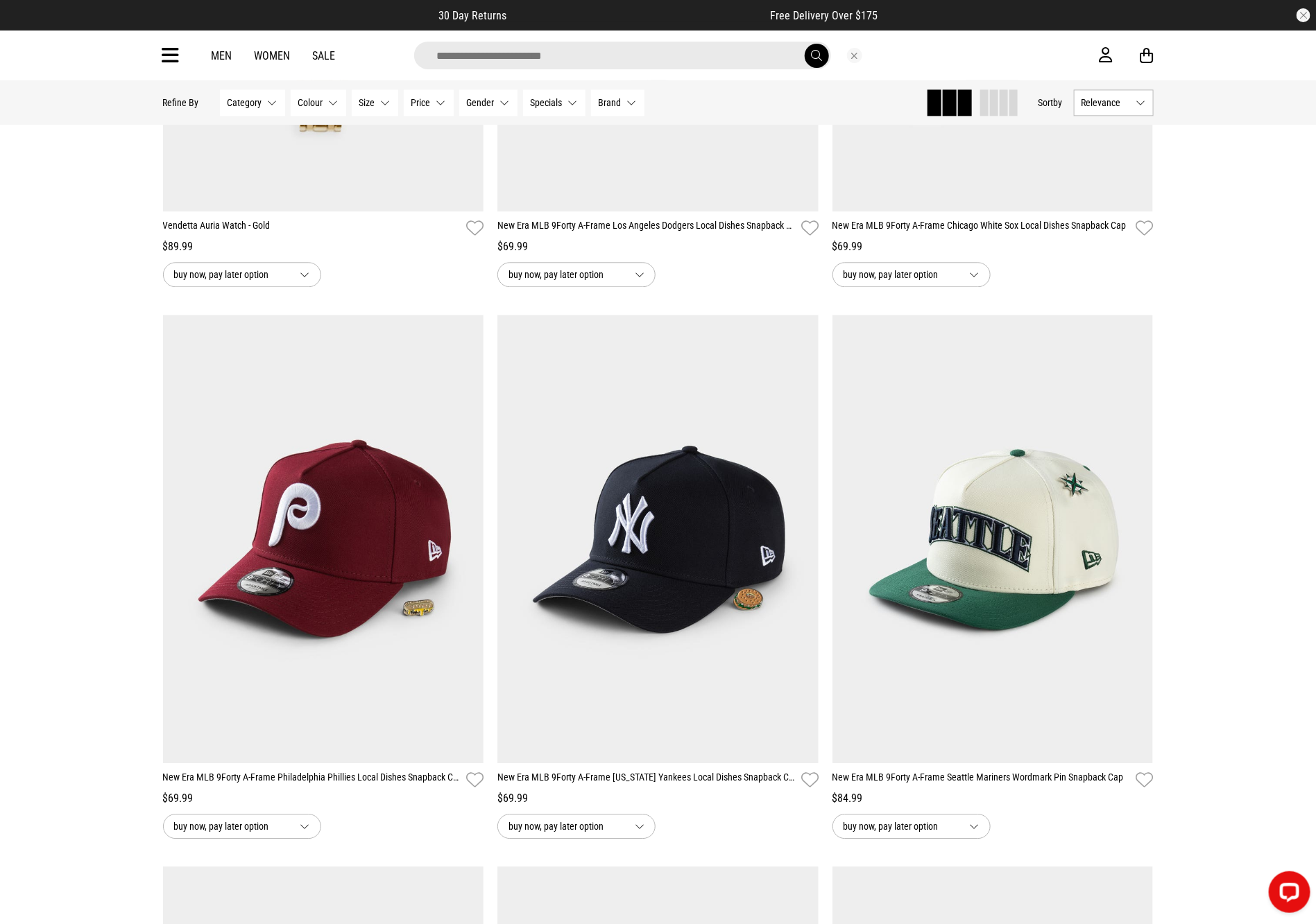
drag, startPoint x: 471, startPoint y: 58, endPoint x: 472, endPoint y: 49, distance: 9.1
click at [472, 55] on input "search" at bounding box center [622, 56] width 417 height 28
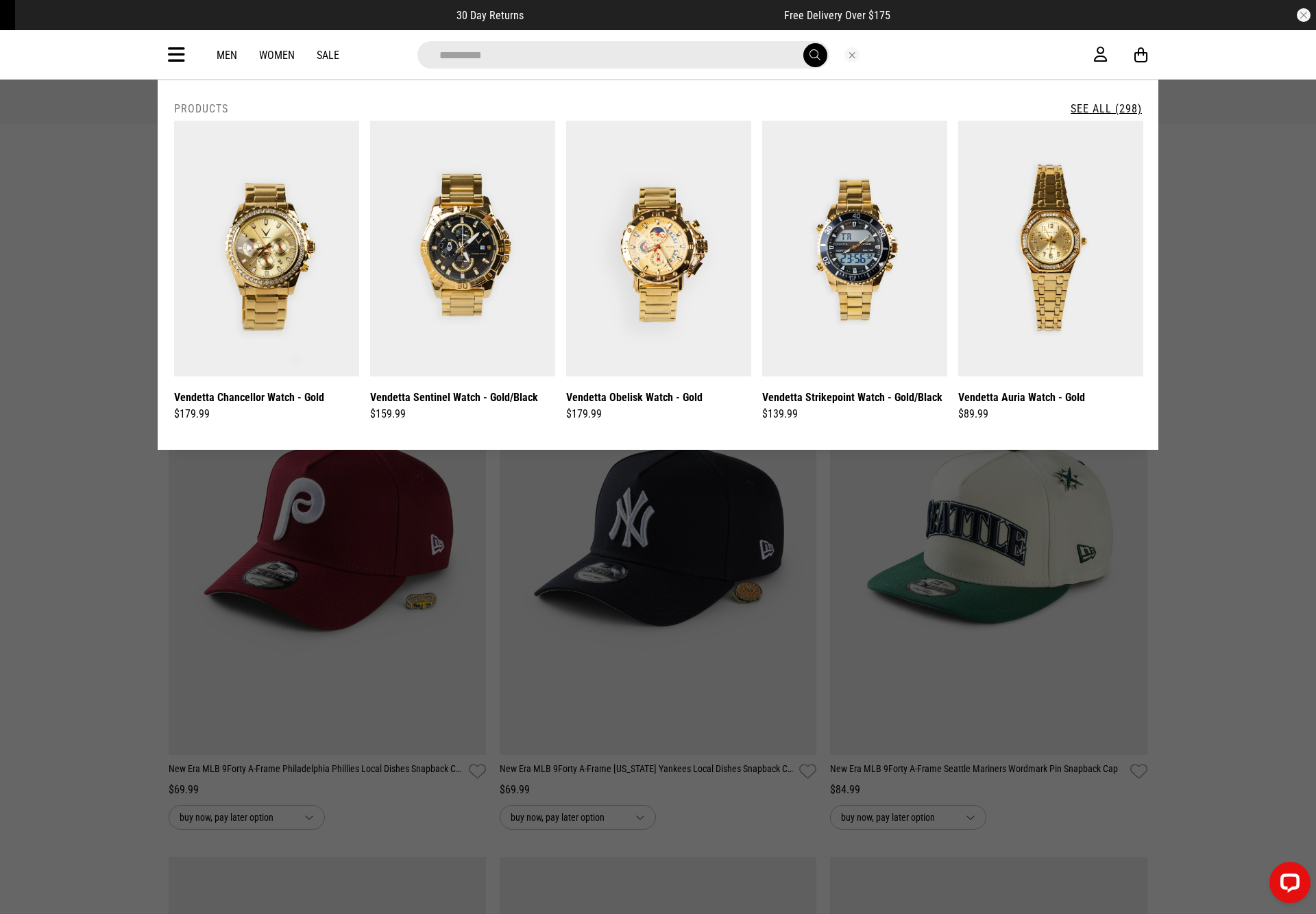
type input "********"
click at [172, 49] on icon at bounding box center [176, 55] width 17 height 23
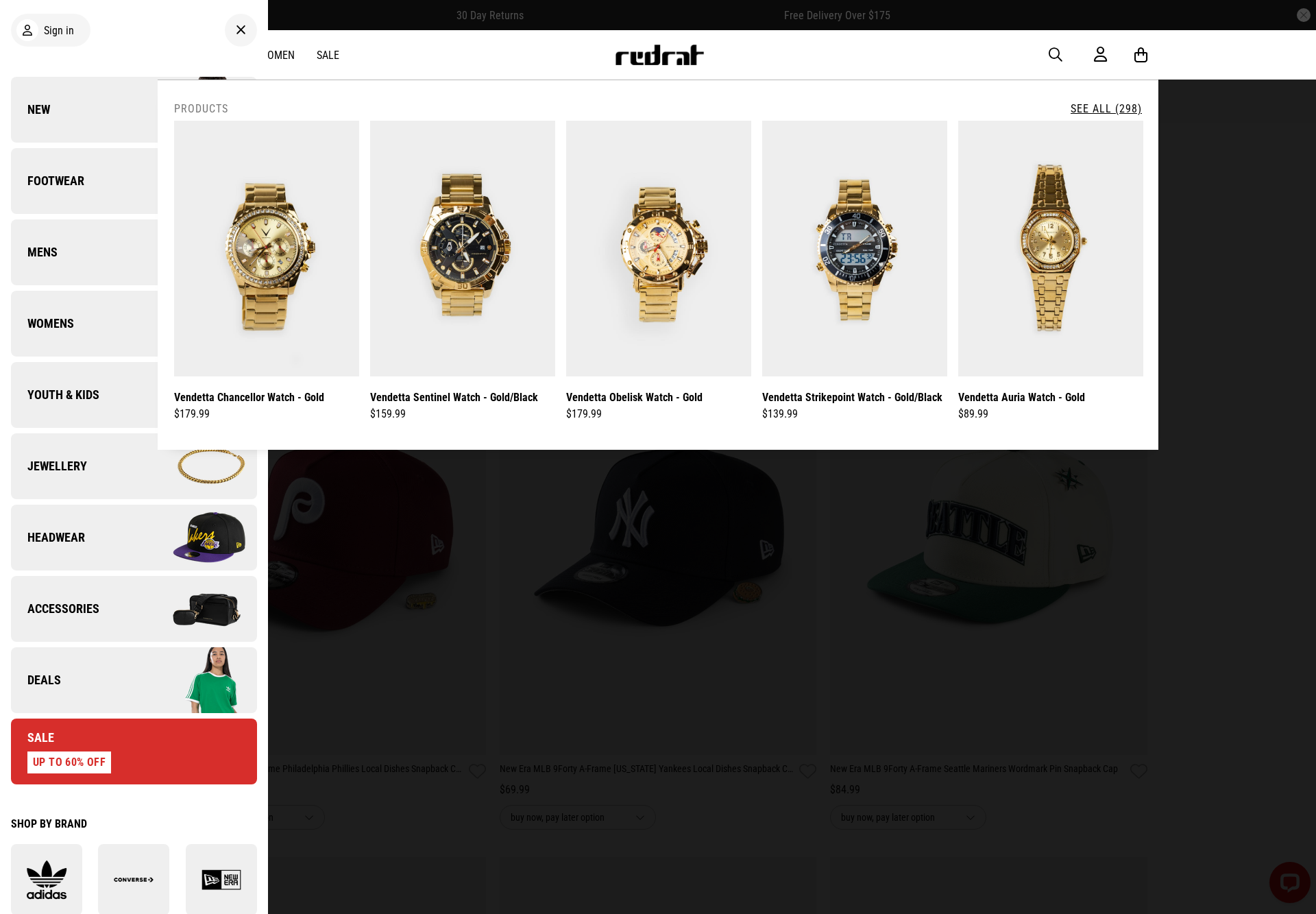
click at [91, 676] on link "Deals" at bounding box center [134, 681] width 246 height 66
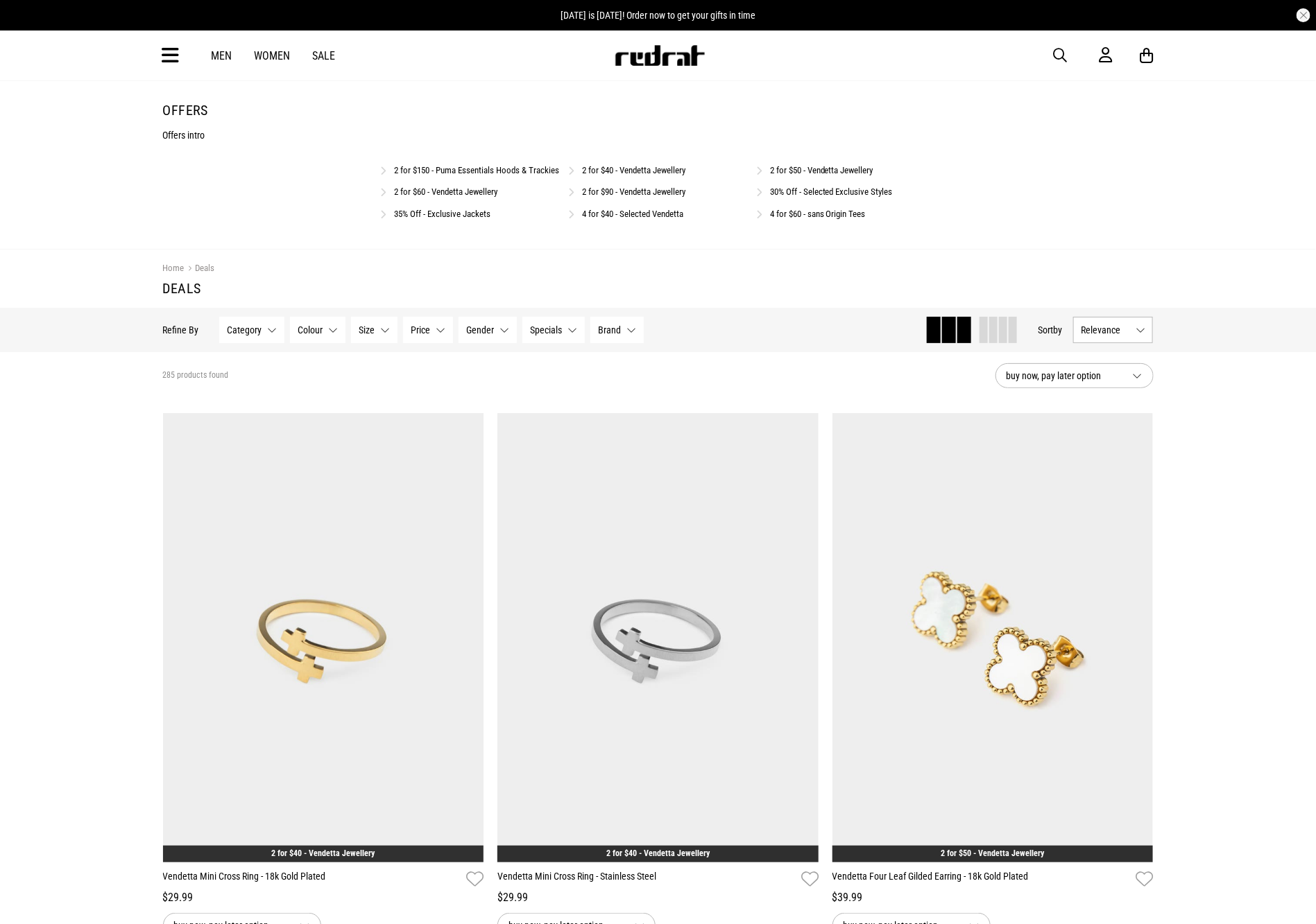
click at [618, 220] on div "4 for $40 - Selected Vendetta" at bounding box center [658, 213] width 180 height 13
click at [623, 219] on link "4 for $40 - Selected Vendetta" at bounding box center [633, 214] width 101 height 10
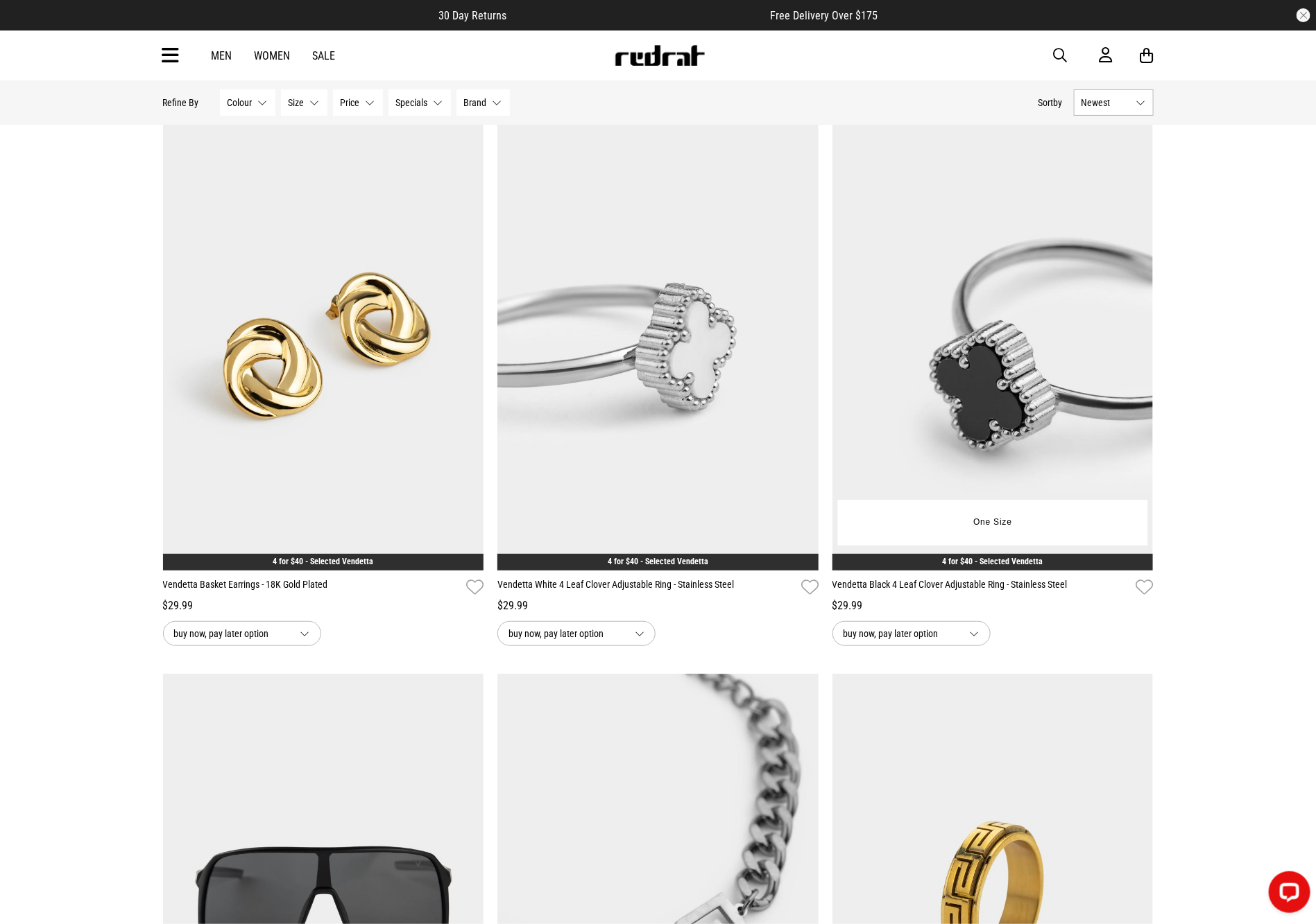
click at [988, 264] on img at bounding box center [992, 346] width 321 height 449
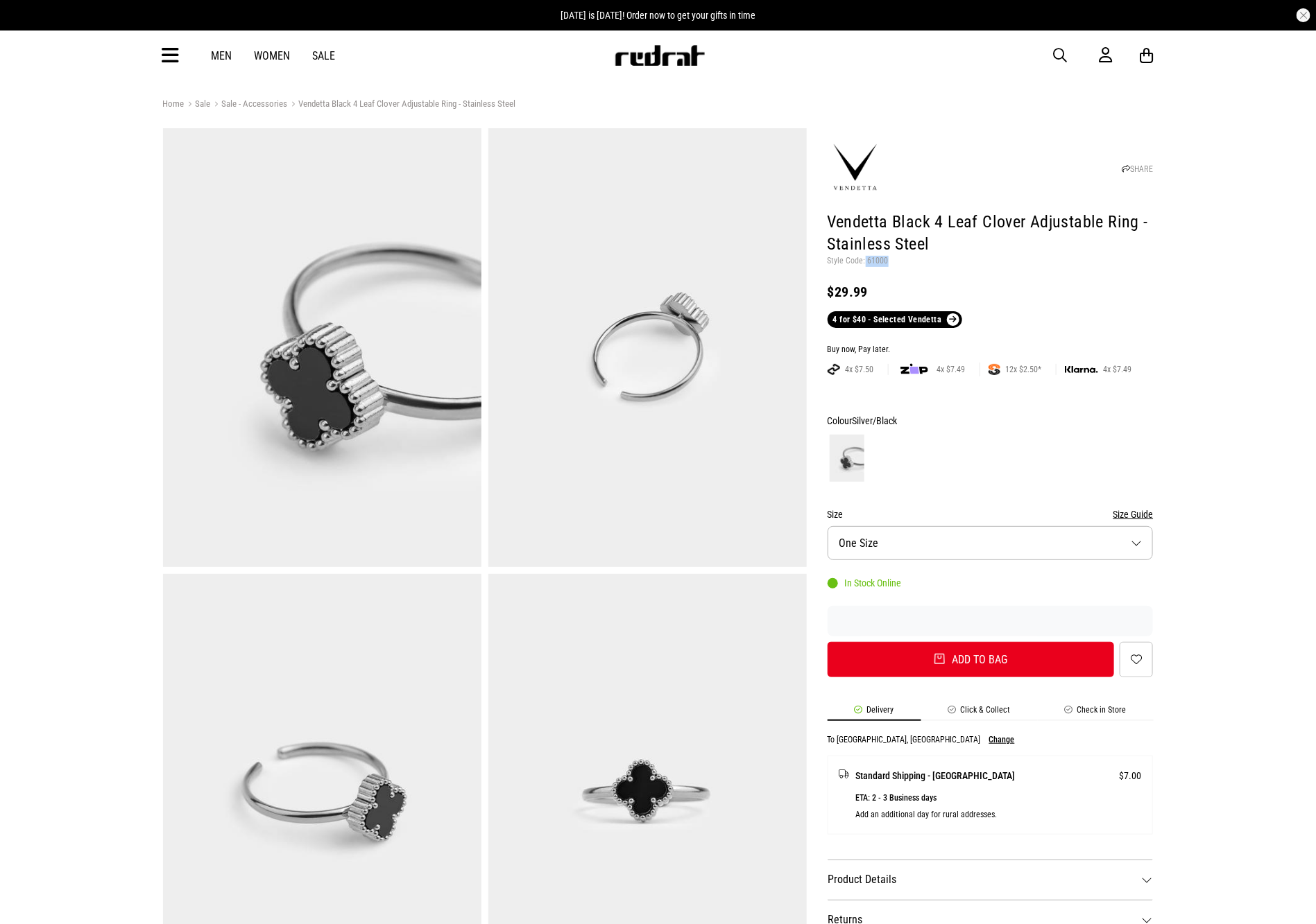
drag, startPoint x: 890, startPoint y: 263, endPoint x: 863, endPoint y: 259, distance: 27.3
click at [863, 259] on p "Style Code: 61000" at bounding box center [990, 262] width 326 height 11
copy p "61000"
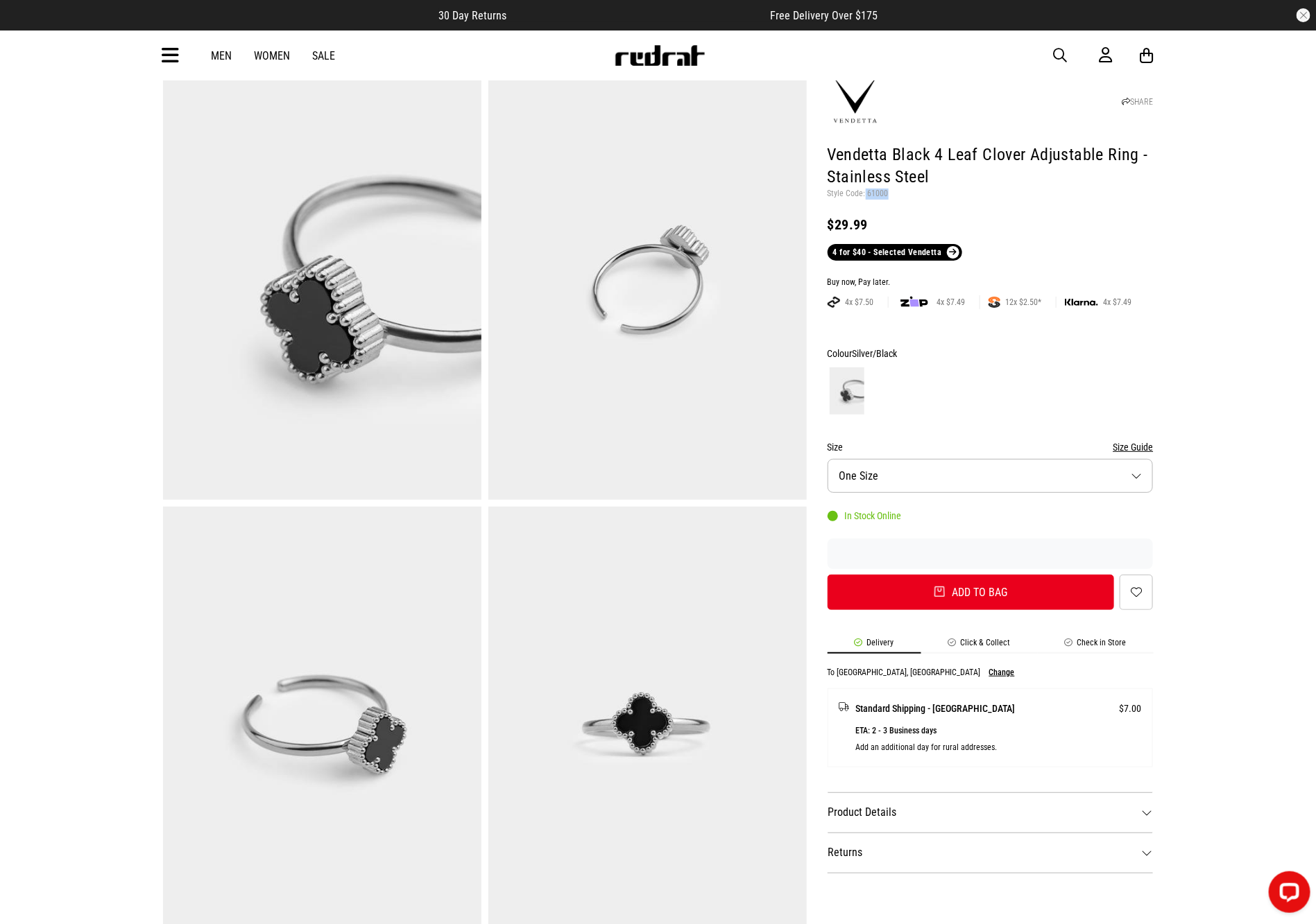
scroll to position [104, 0]
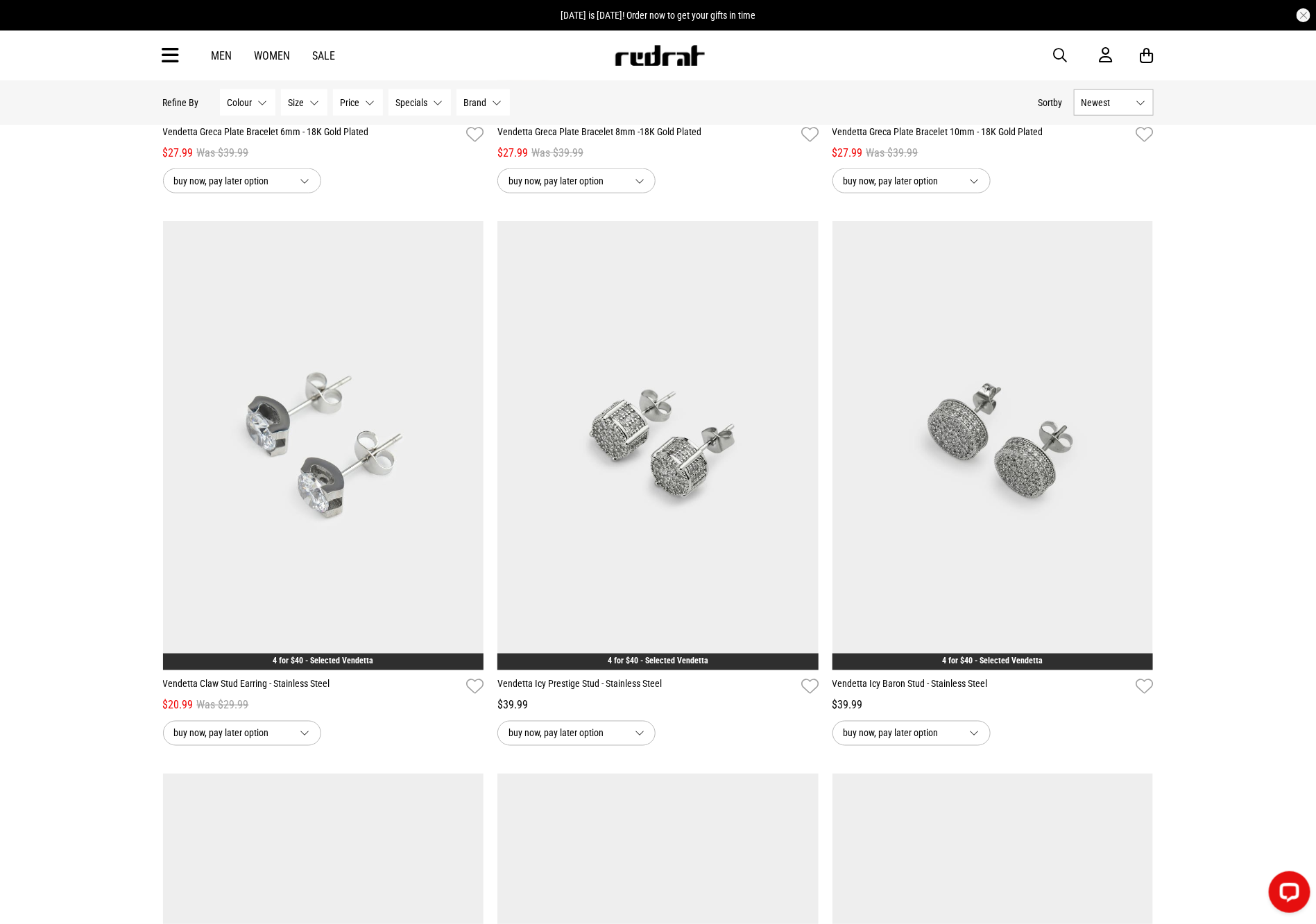
scroll to position [3428, 0]
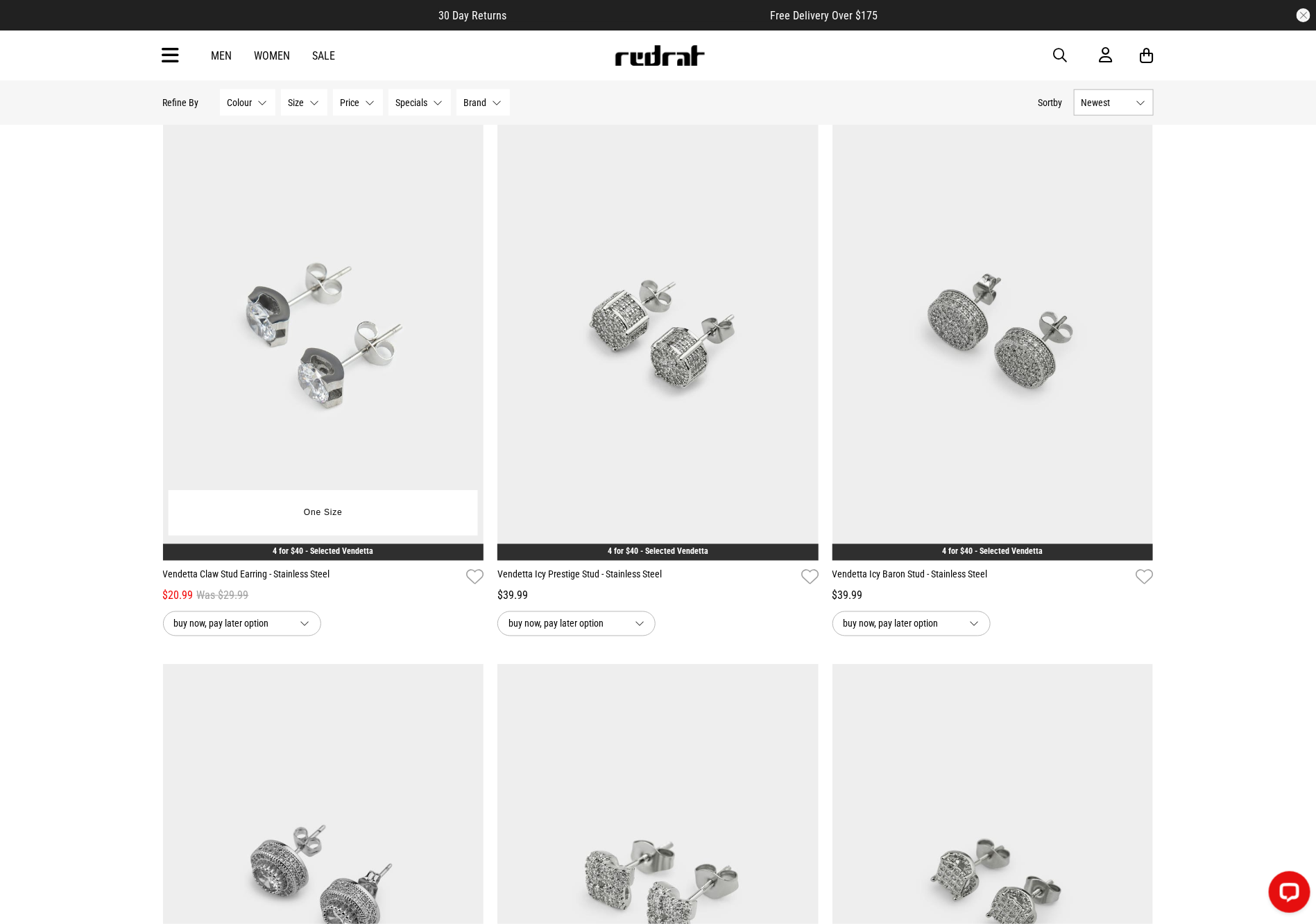
click at [356, 397] on img at bounding box center [324, 336] width 321 height 449
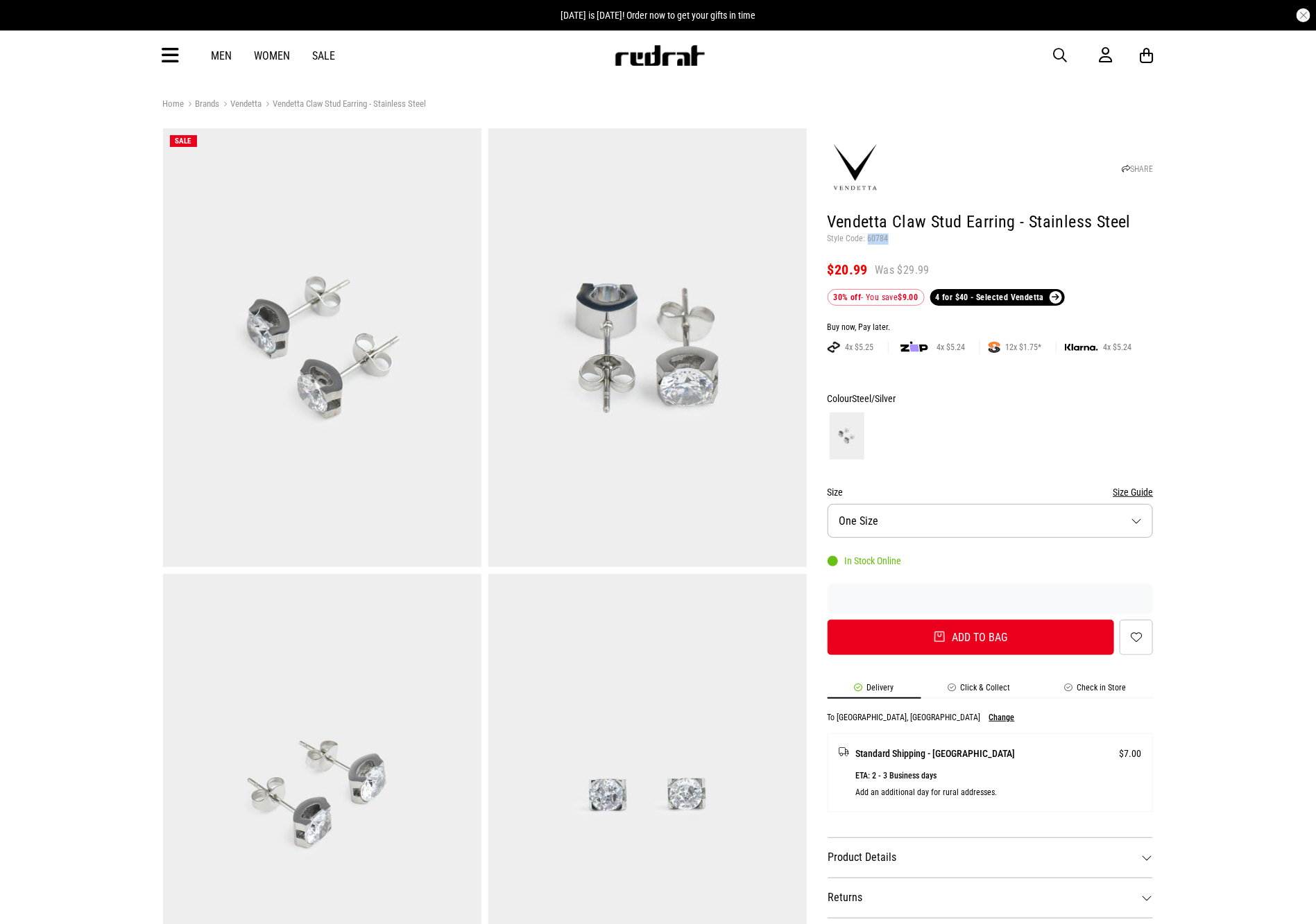
click at [866, 242] on p "Style Code: 60784" at bounding box center [990, 240] width 326 height 11
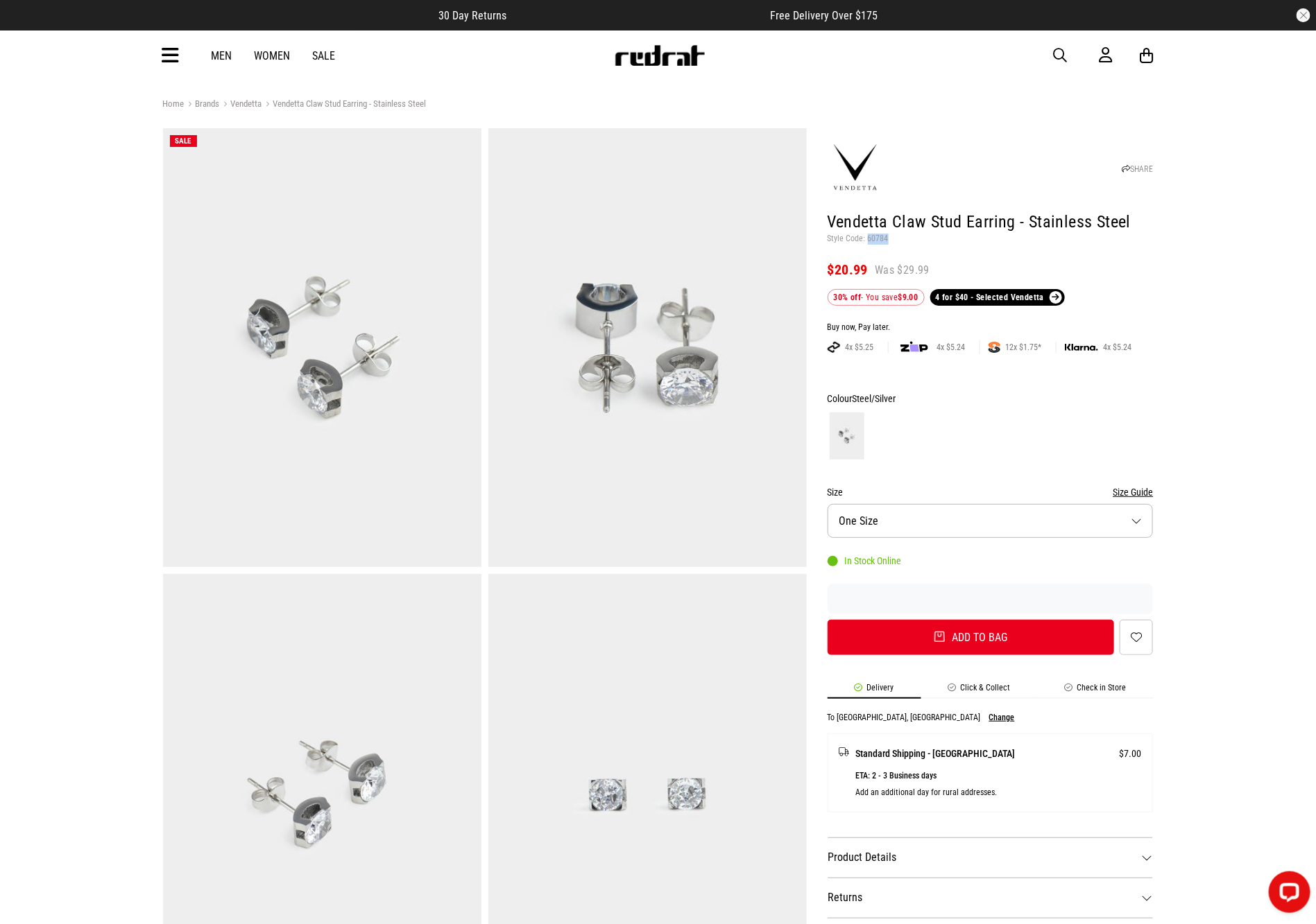
click at [1059, 54] on span "button" at bounding box center [1060, 56] width 14 height 17
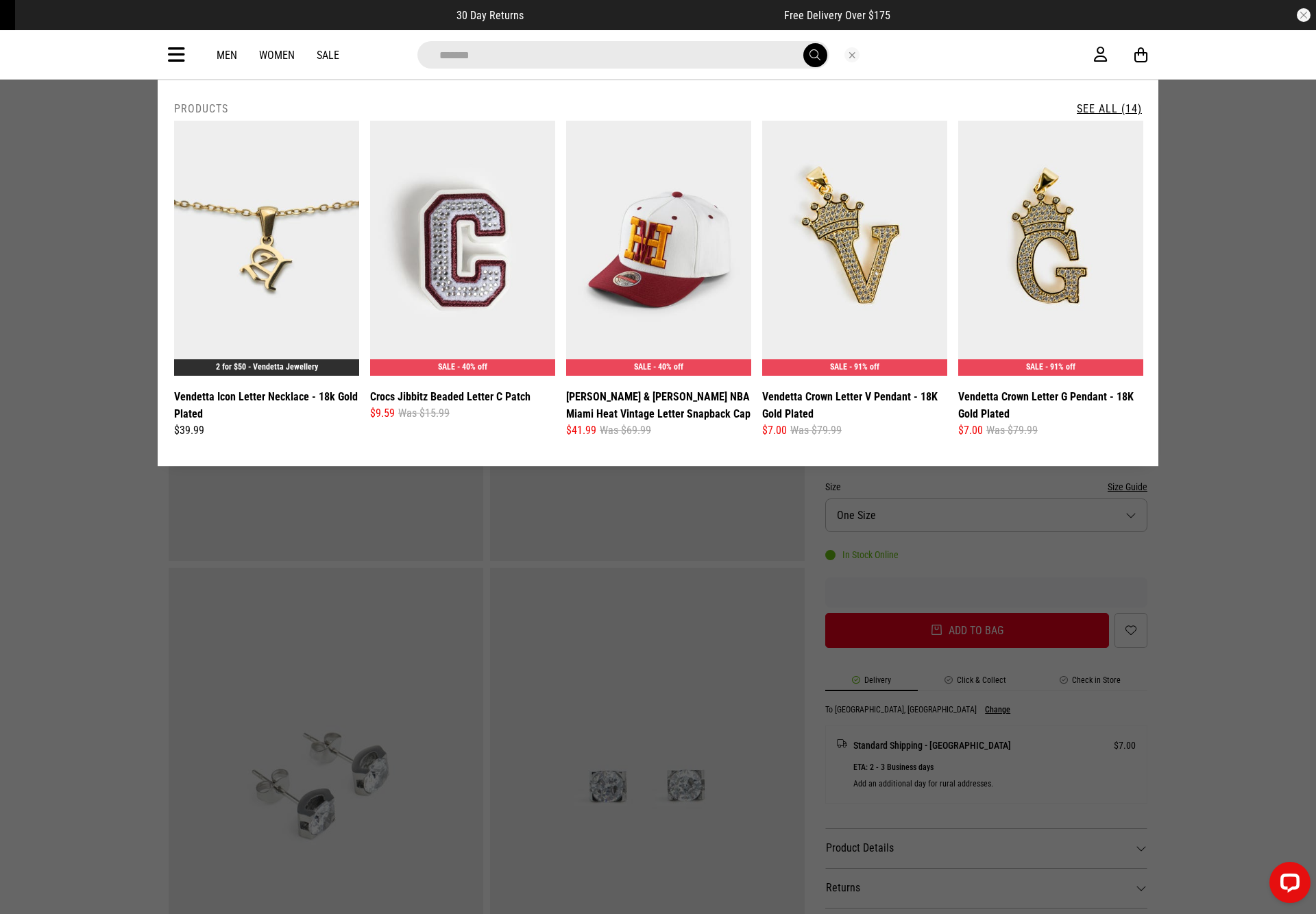
type input "*******"
click at [1105, 111] on link "See All (14)" at bounding box center [1109, 108] width 65 height 13
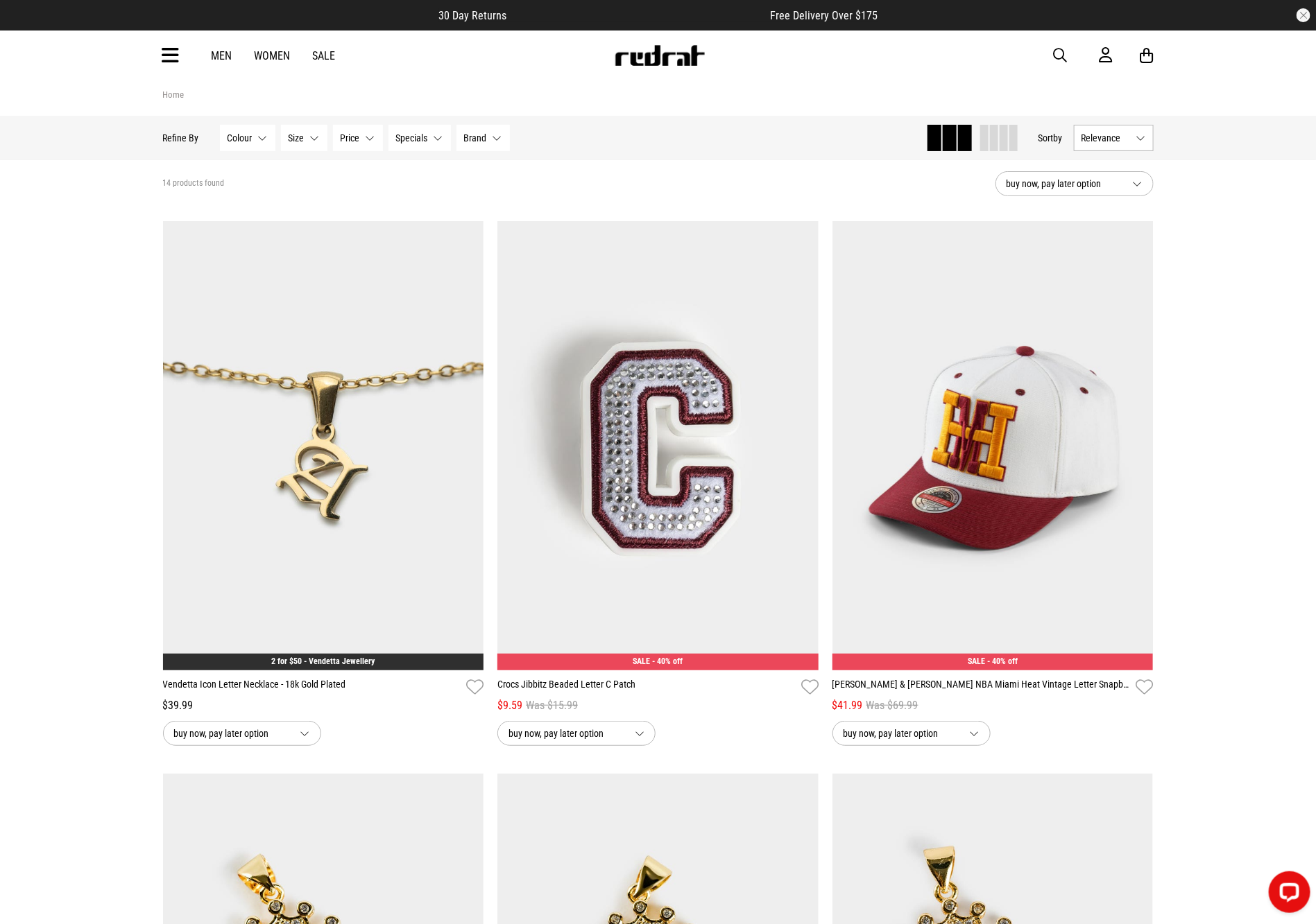
drag, startPoint x: 0, startPoint y: 0, endPoint x: 1291, endPoint y: 229, distance: 1311.2
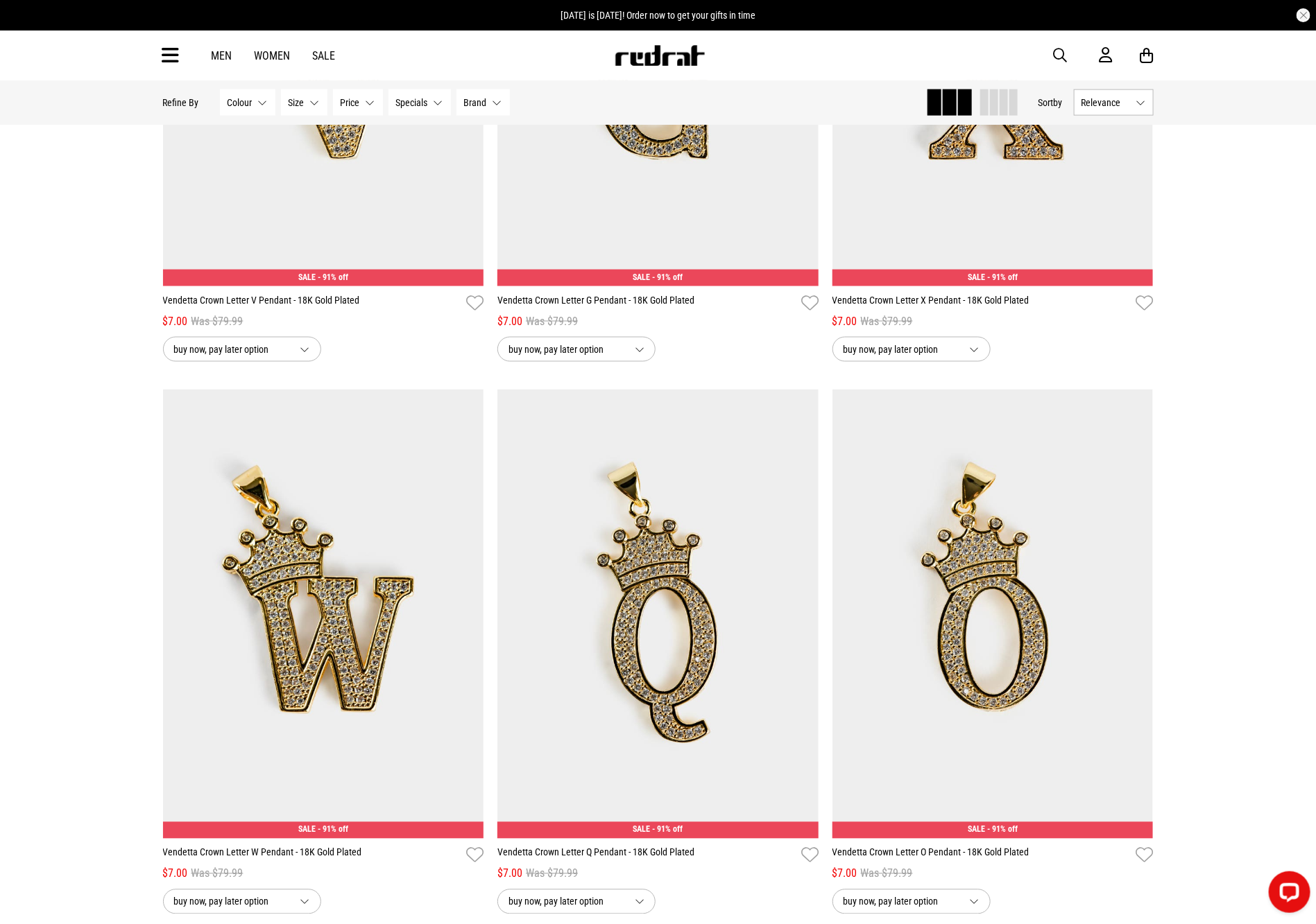
scroll to position [1009, 0]
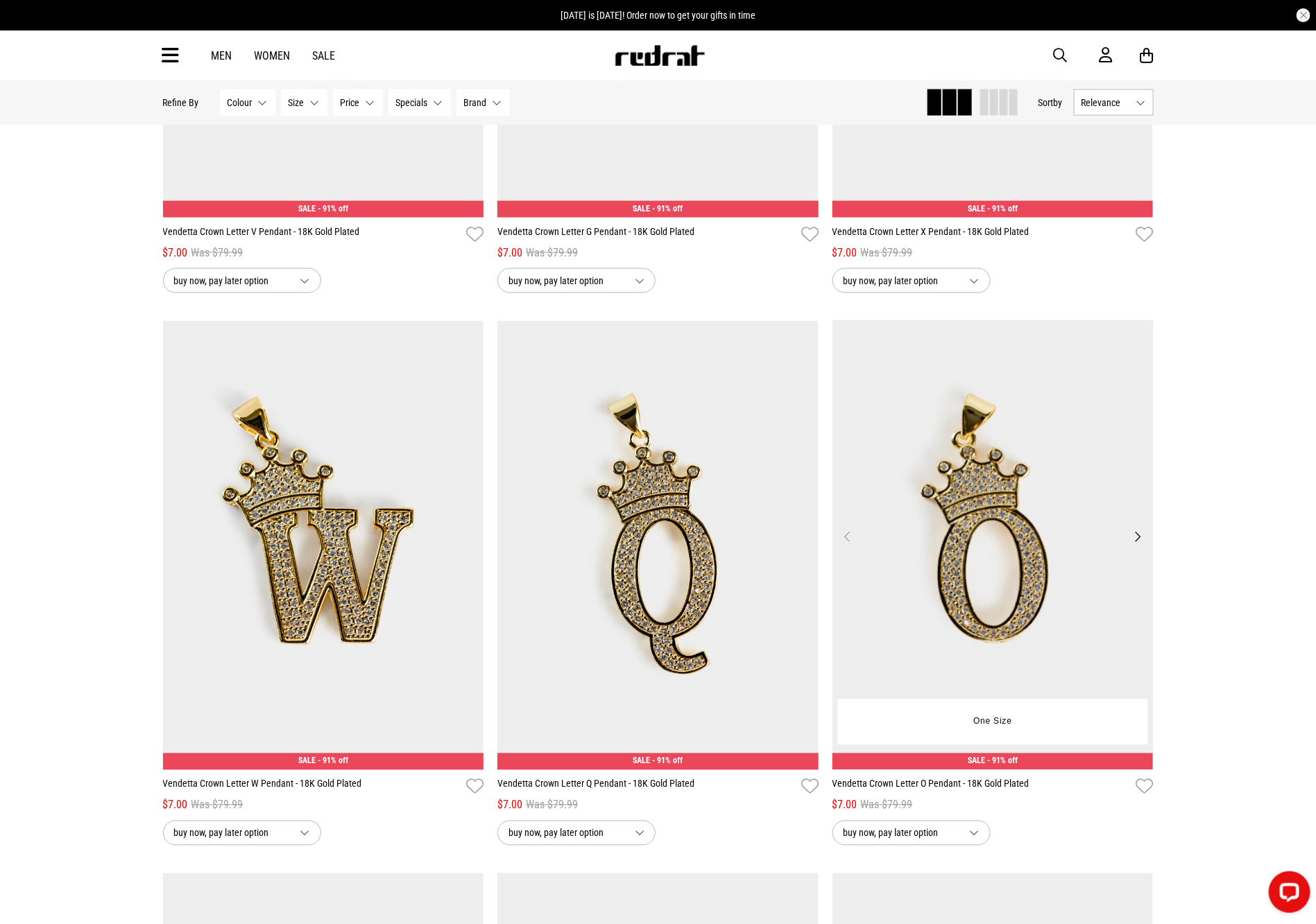
click at [1051, 494] on img at bounding box center [992, 545] width 321 height 449
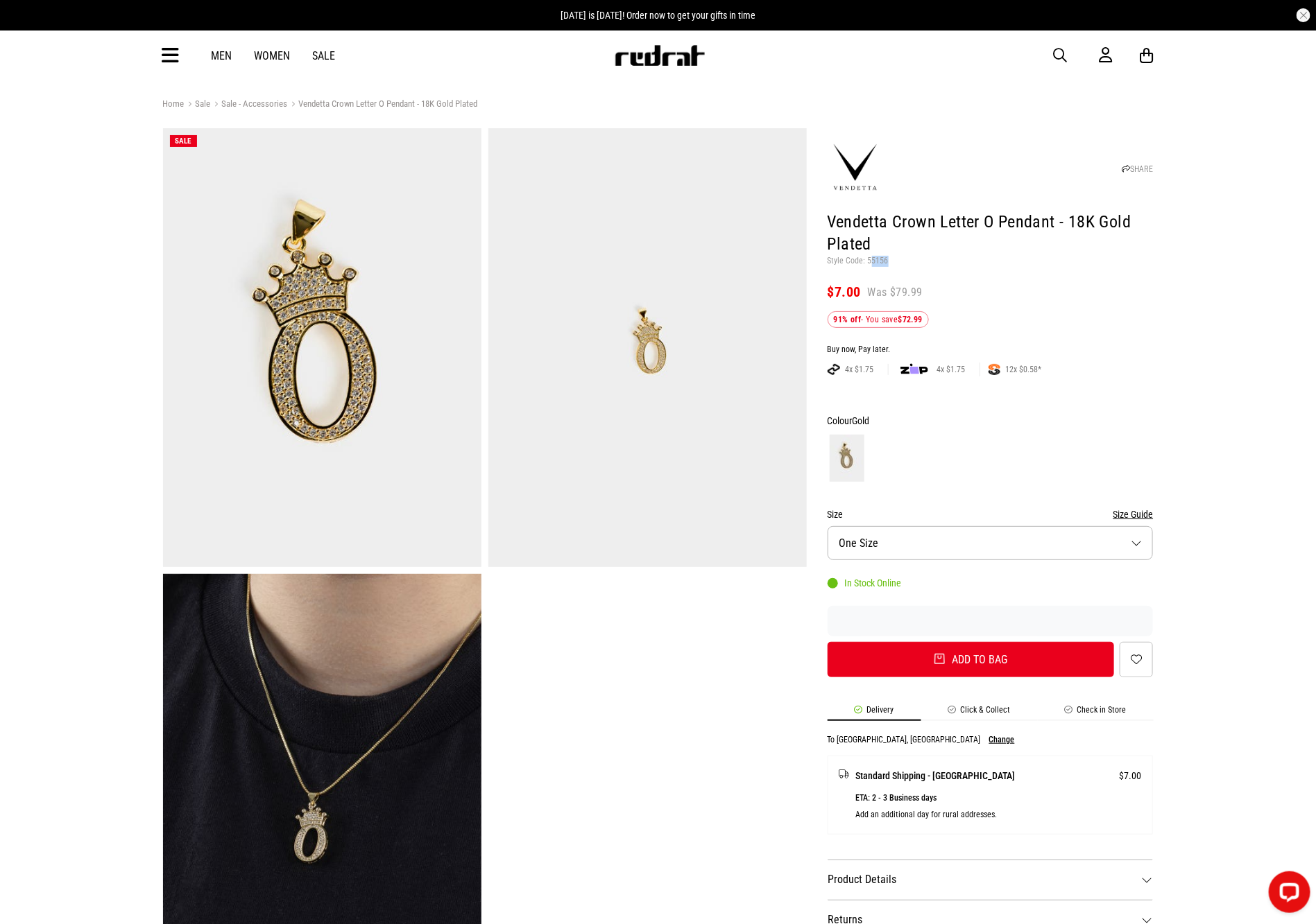
drag, startPoint x: 892, startPoint y: 259, endPoint x: 868, endPoint y: 261, distance: 24.1
click at [868, 261] on p "Style Code: 55156" at bounding box center [990, 262] width 326 height 11
drag, startPoint x: 906, startPoint y: 267, endPoint x: 891, endPoint y: 263, distance: 15.5
click at [905, 267] on header "SHARE Vendetta Crown Letter O Pendant - 18K Gold Plated Style Code: 55156 $7.00…" at bounding box center [990, 230] width 326 height 196
drag, startPoint x: 887, startPoint y: 262, endPoint x: 867, endPoint y: 264, distance: 20.1
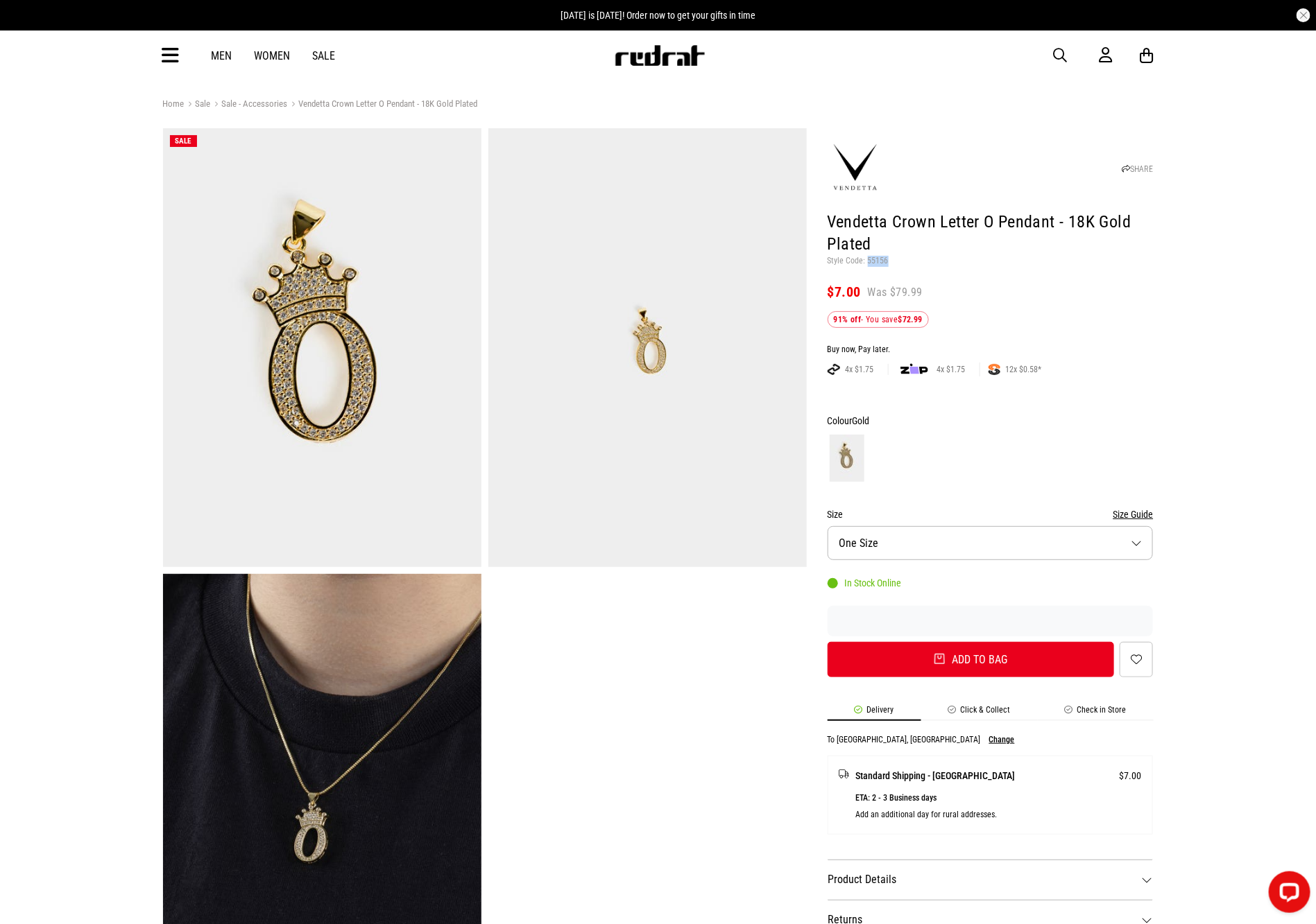
click at [867, 264] on p "Style Code: 55156" at bounding box center [990, 262] width 326 height 11
copy p "55156"
